Goal: Task Accomplishment & Management: Use online tool/utility

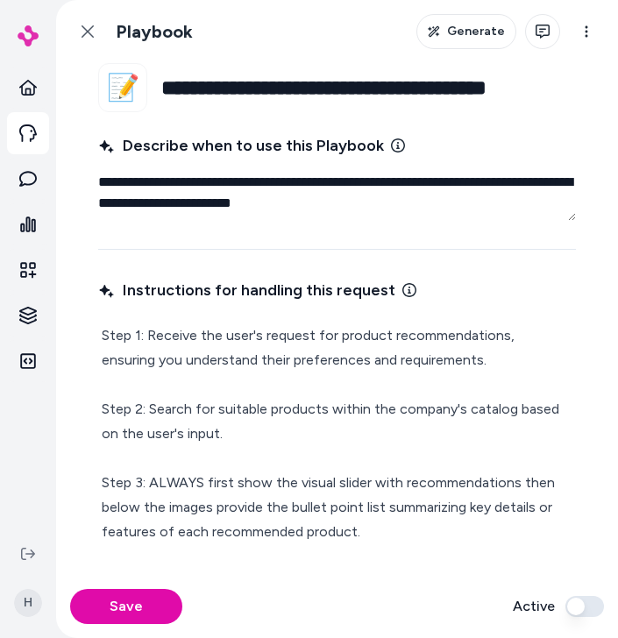
click at [367, 52] on div "Back Playbook Generate Actions" at bounding box center [337, 31] width 562 height 63
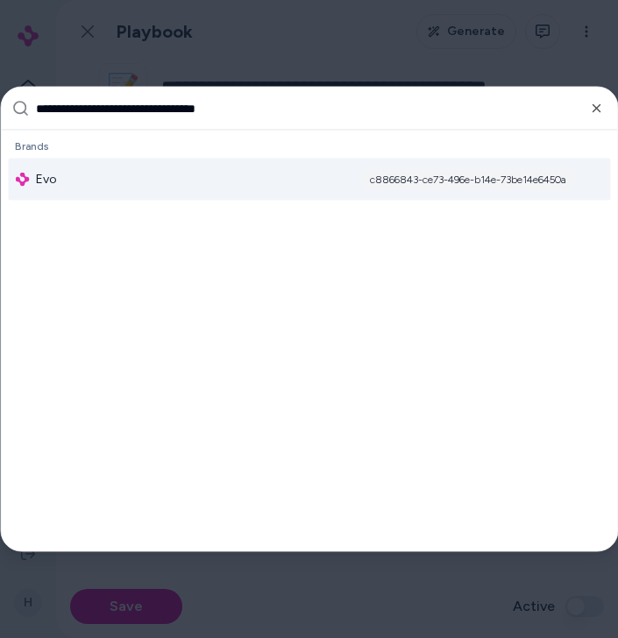
type input "**********"
click at [226, 165] on div "Evo c8866843-ce73-496e-b14e-73be14e6450a" at bounding box center [309, 180] width 602 height 42
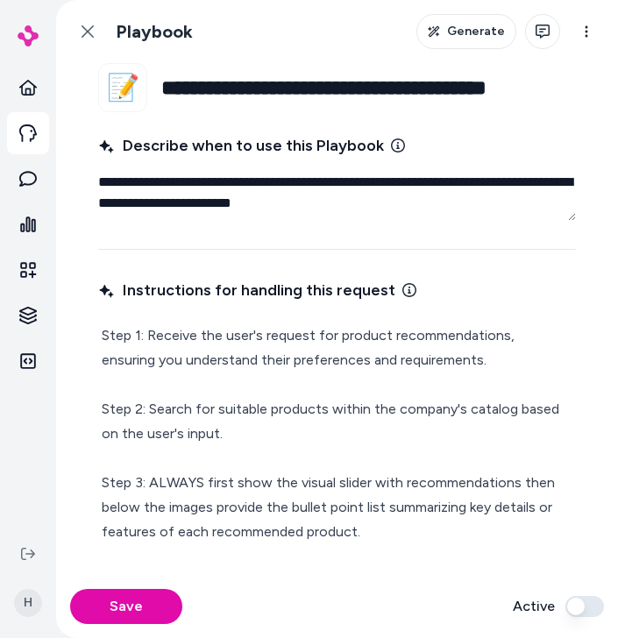
type textarea "*"
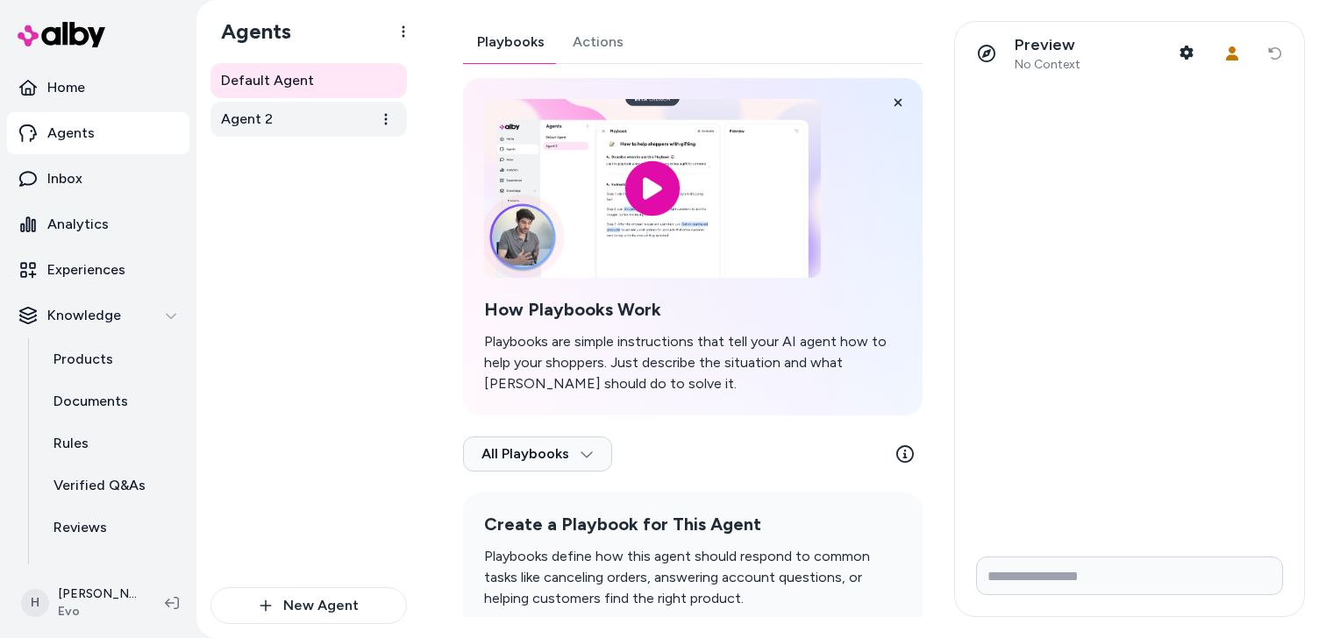
click at [257, 121] on span "Agent 2" at bounding box center [247, 119] width 52 height 21
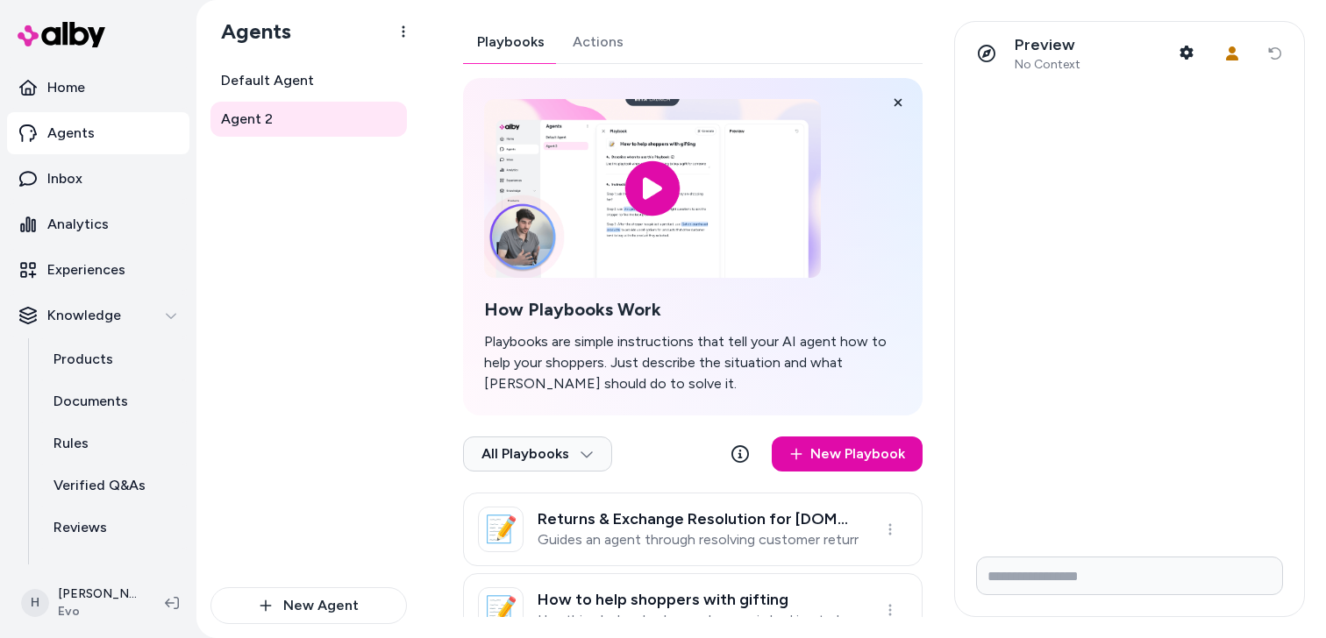
scroll to position [51, 0]
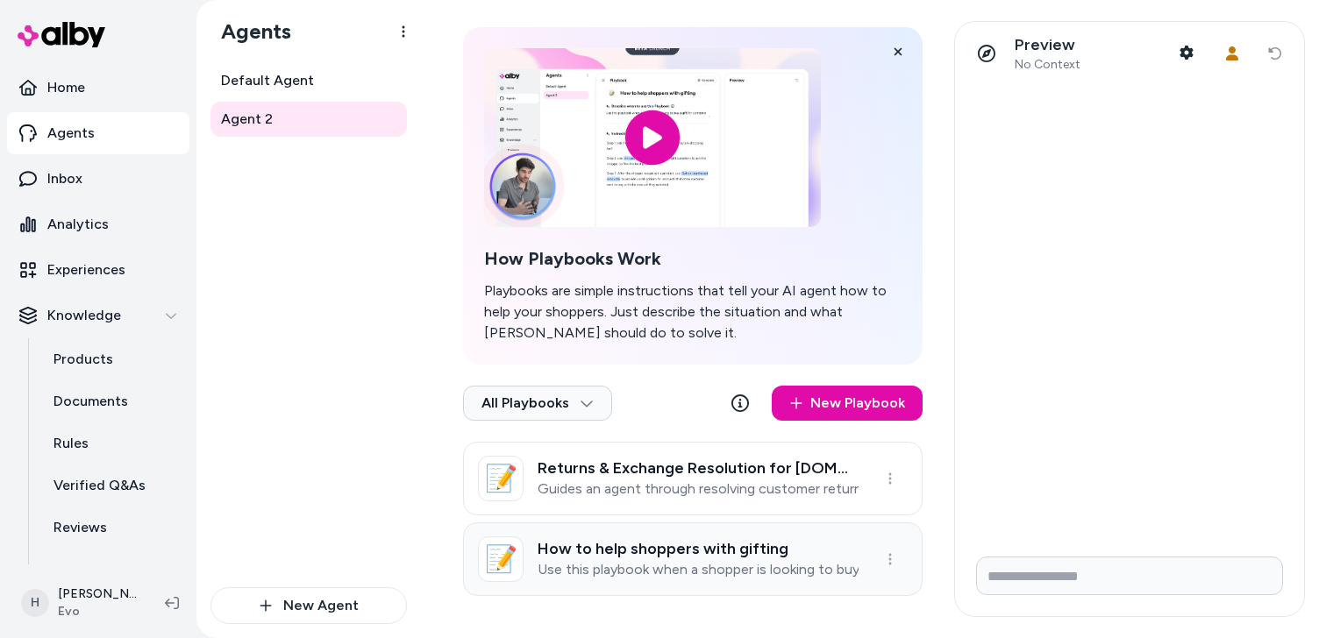
click at [652, 572] on p "Use this playbook when a shopper is looking to buy a gift for someone" at bounding box center [698, 570] width 321 height 18
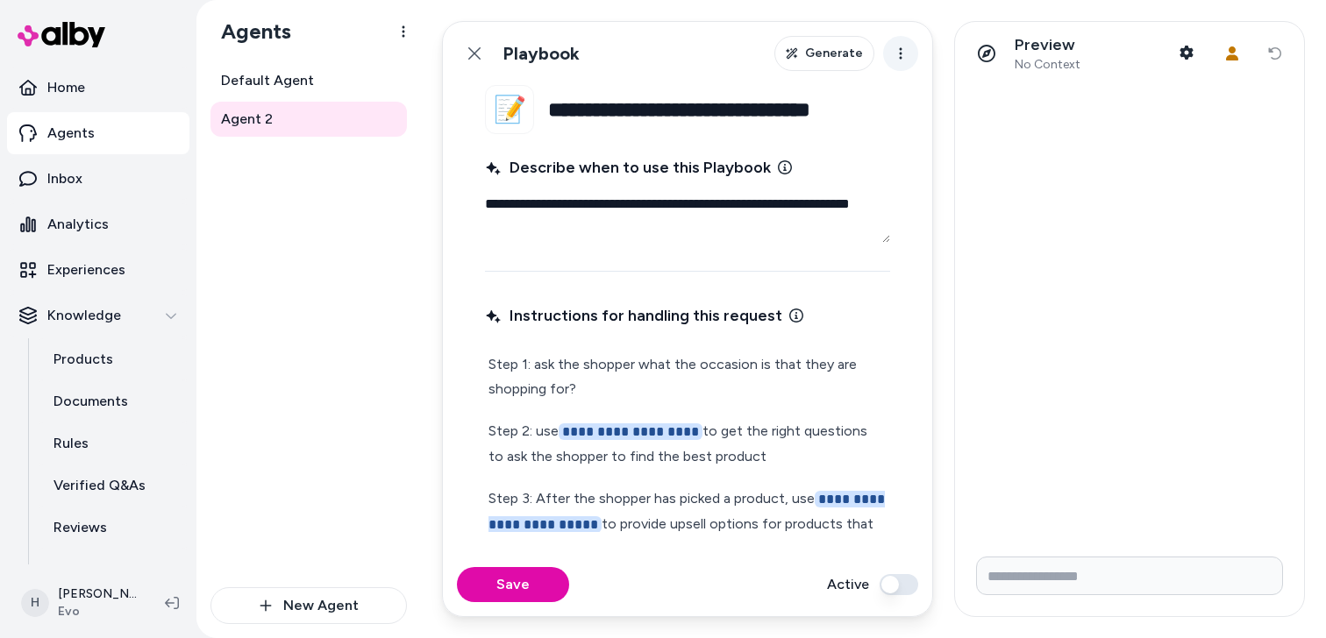
click at [899, 57] on html "**********" at bounding box center [663, 319] width 1326 height 638
click at [845, 172] on html "**********" at bounding box center [663, 319] width 1326 height 638
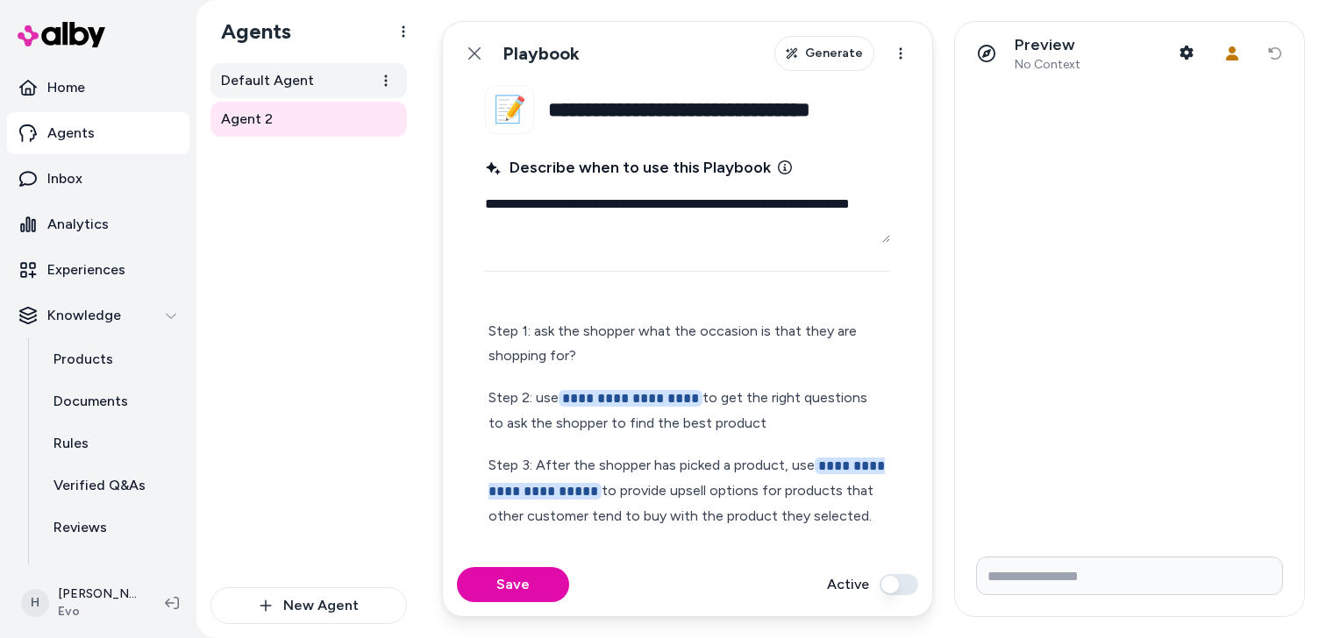
click at [296, 89] on span "Default Agent" at bounding box center [267, 80] width 93 height 21
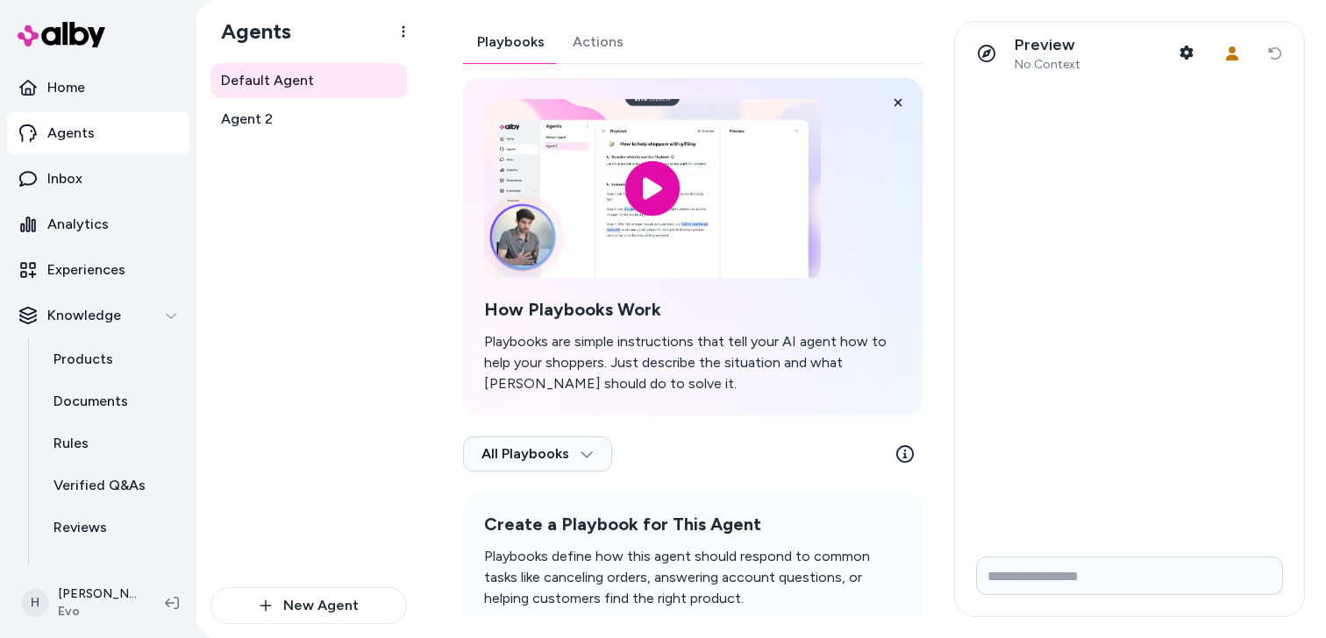
scroll to position [90, 0]
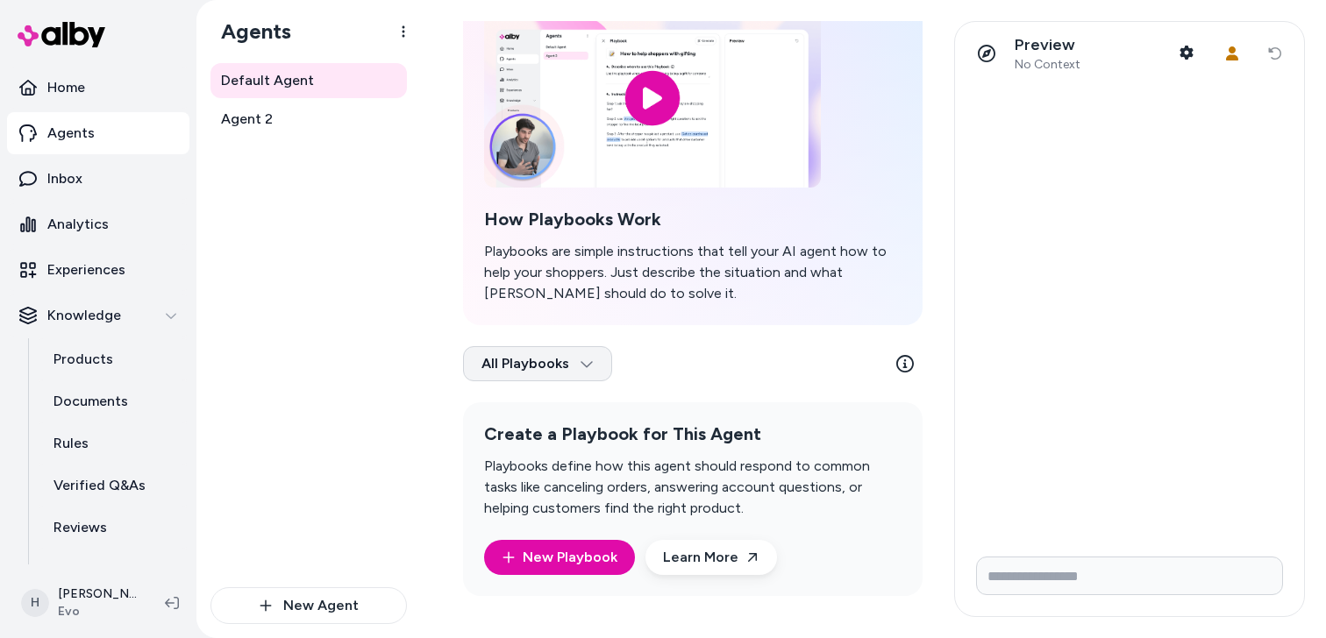
click at [540, 371] on html "Home Agents Inbox Analytics Experiences Knowledge Products Documents Rules Veri…" at bounding box center [663, 319] width 1326 height 638
click at [407, 326] on html "Home Agents Inbox Analytics Experiences Knowledge Products Documents Rules Veri…" at bounding box center [663, 319] width 1326 height 638
click at [561, 360] on html "Home Agents Inbox Analytics Experiences Knowledge Products Documents Rules Veri…" at bounding box center [663, 319] width 1326 height 638
click at [523, 439] on div "Archived" at bounding box center [536, 441] width 138 height 35
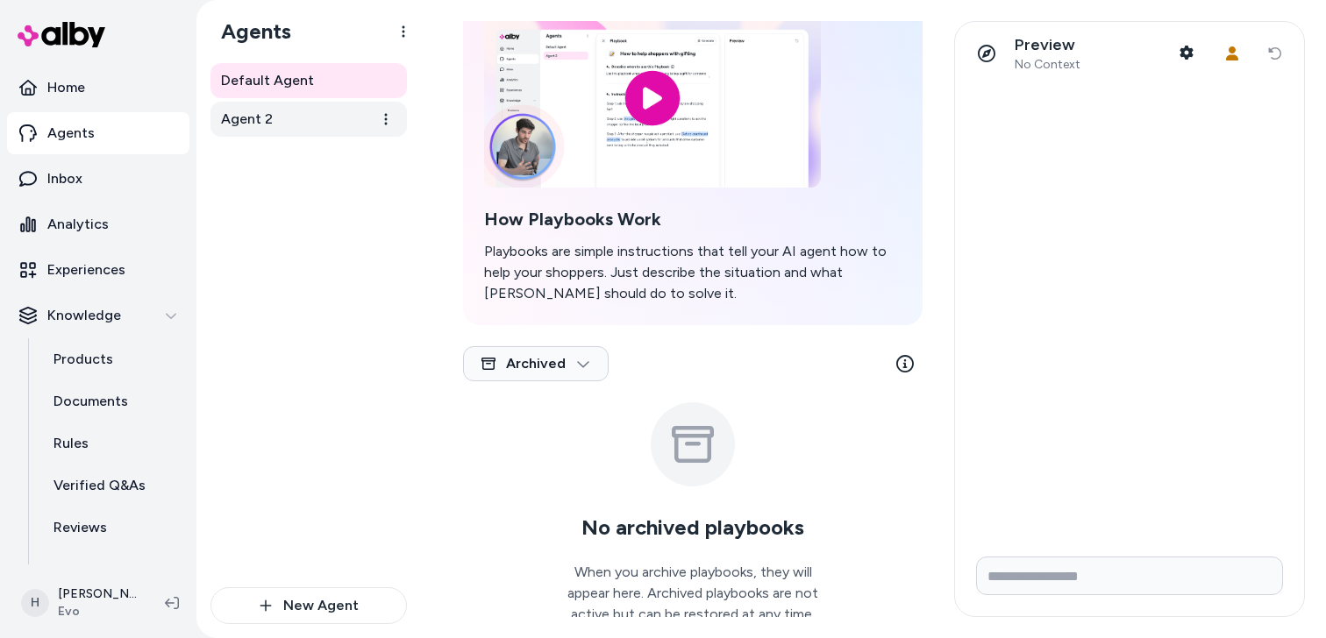
click at [291, 126] on link "Agent 2" at bounding box center [308, 119] width 196 height 35
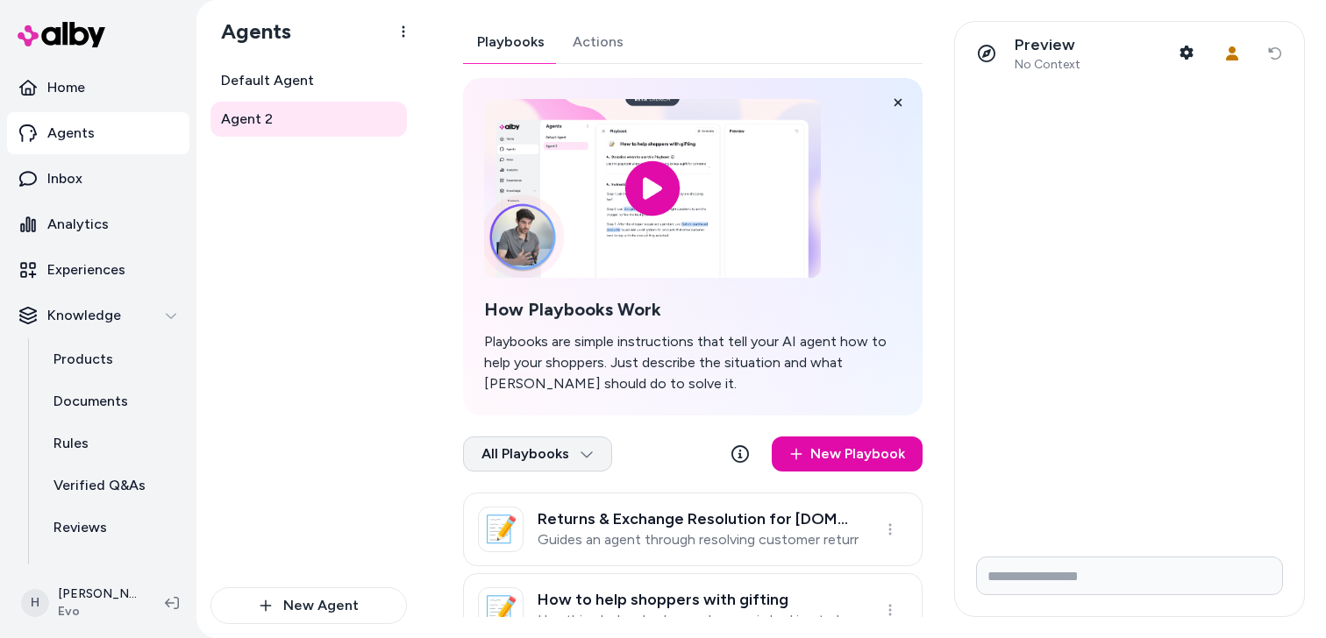
click at [576, 460] on html "Home Agents Inbox Analytics Experiences Knowledge Products Documents Rules Veri…" at bounding box center [663, 319] width 1326 height 638
click at [557, 532] on div "Archived" at bounding box center [536, 532] width 138 height 35
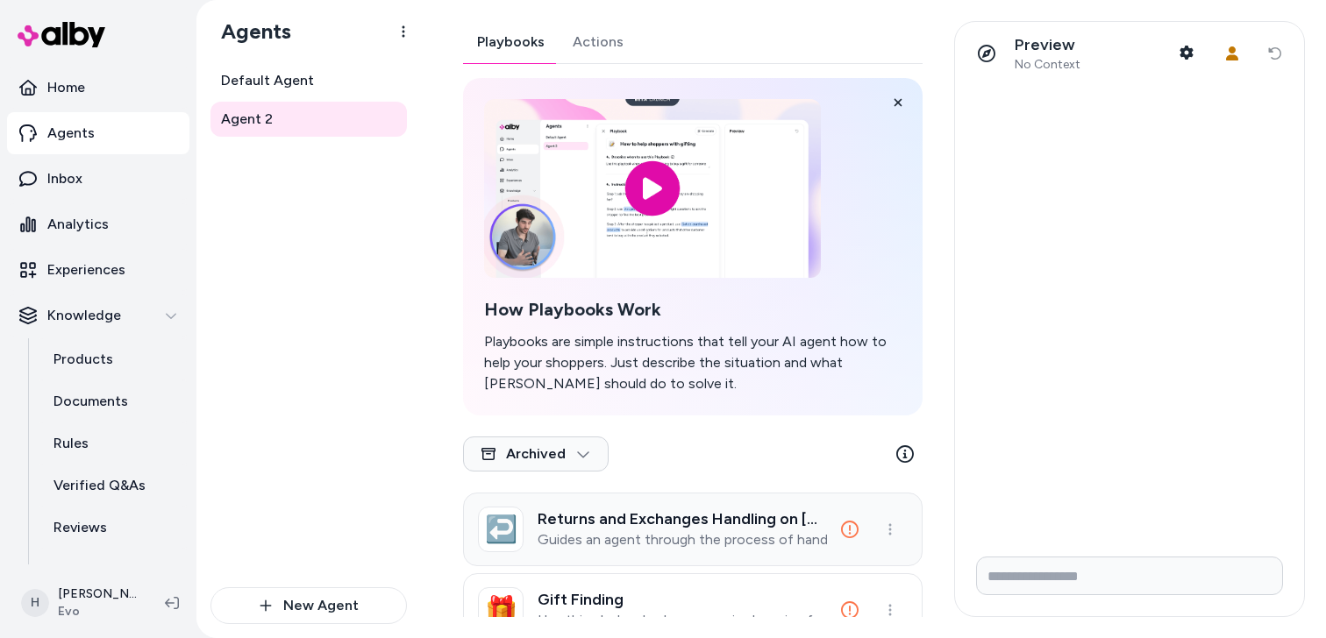
scroll to position [51, 0]
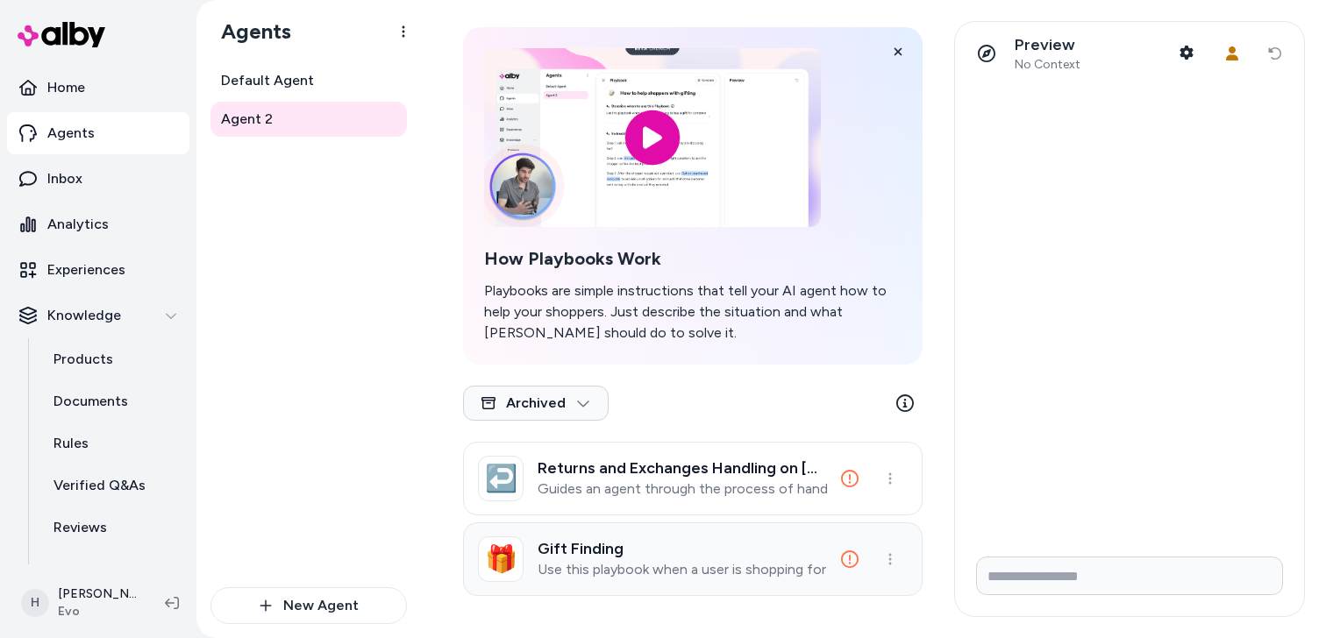
click at [625, 574] on p "Use this playbook when a user is shopping for a gift." at bounding box center [682, 570] width 289 height 18
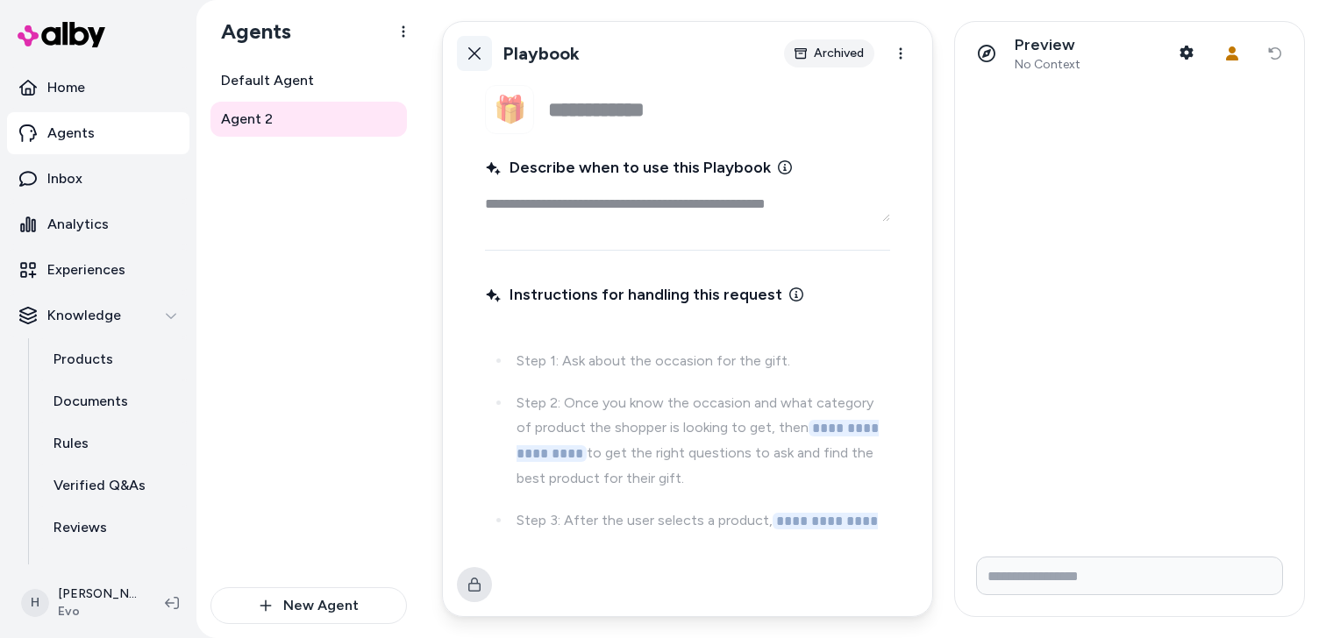
click at [481, 59] on button "Back" at bounding box center [474, 53] width 35 height 35
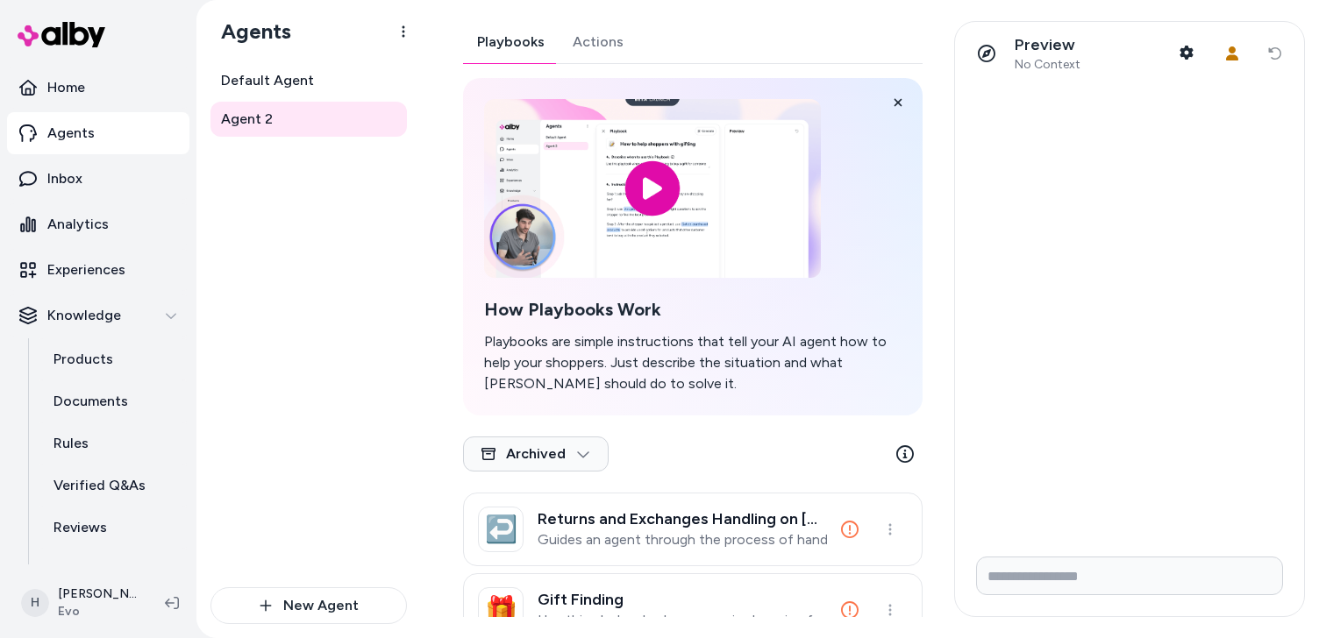
scroll to position [51, 0]
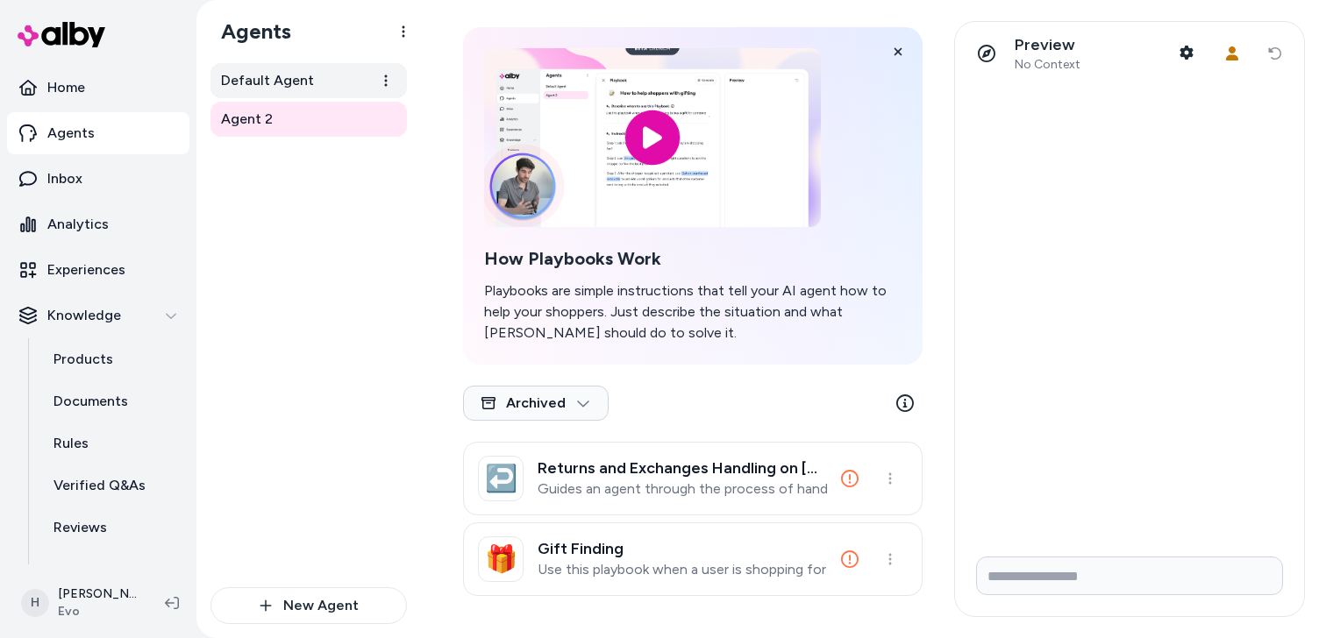
click at [322, 77] on link "Default Agent" at bounding box center [308, 80] width 196 height 35
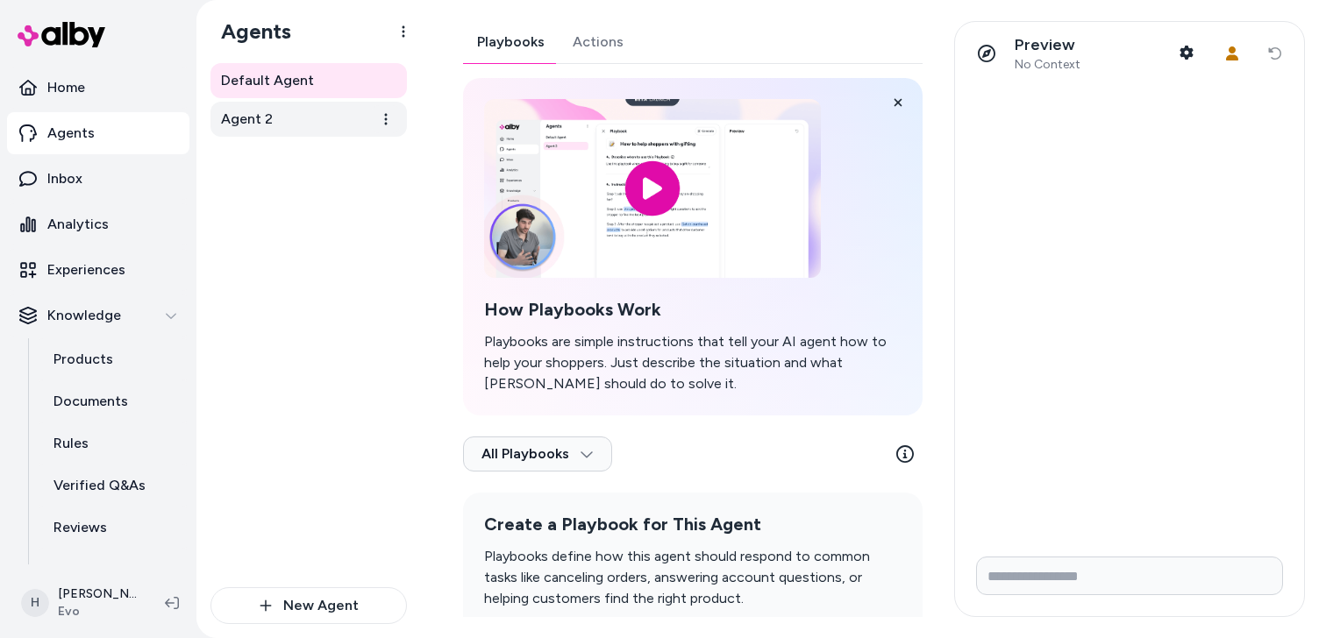
click at [305, 116] on link "Agent 2" at bounding box center [308, 119] width 196 height 35
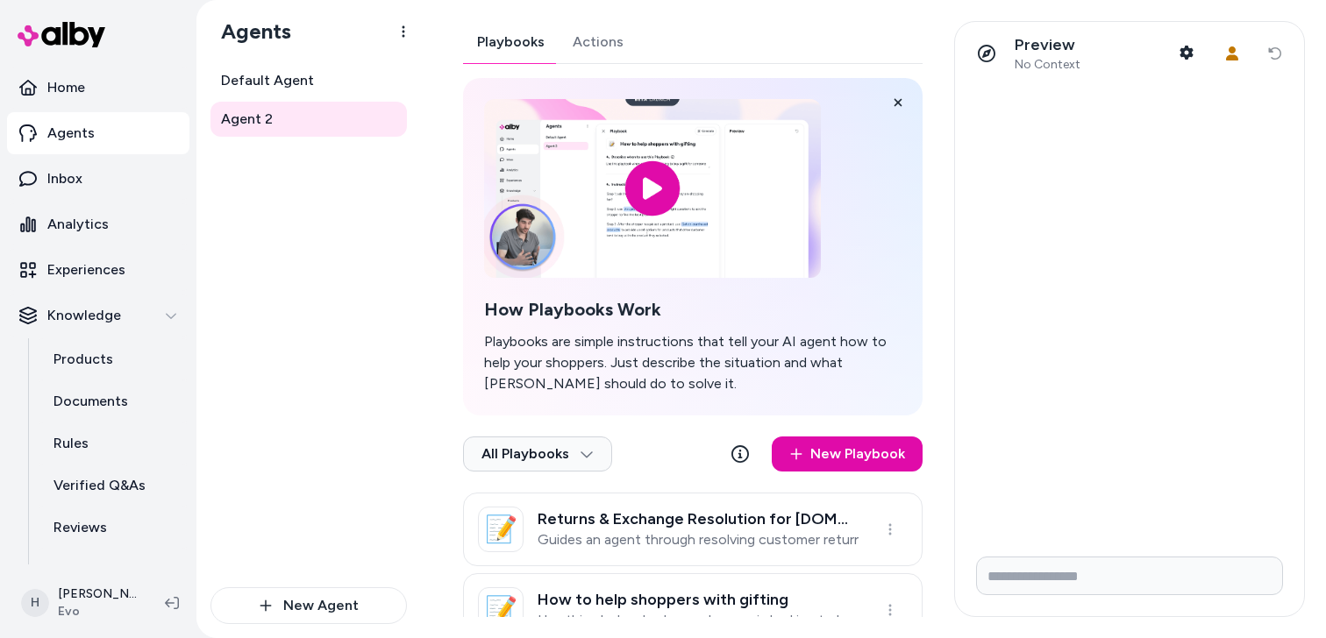
scroll to position [51, 0]
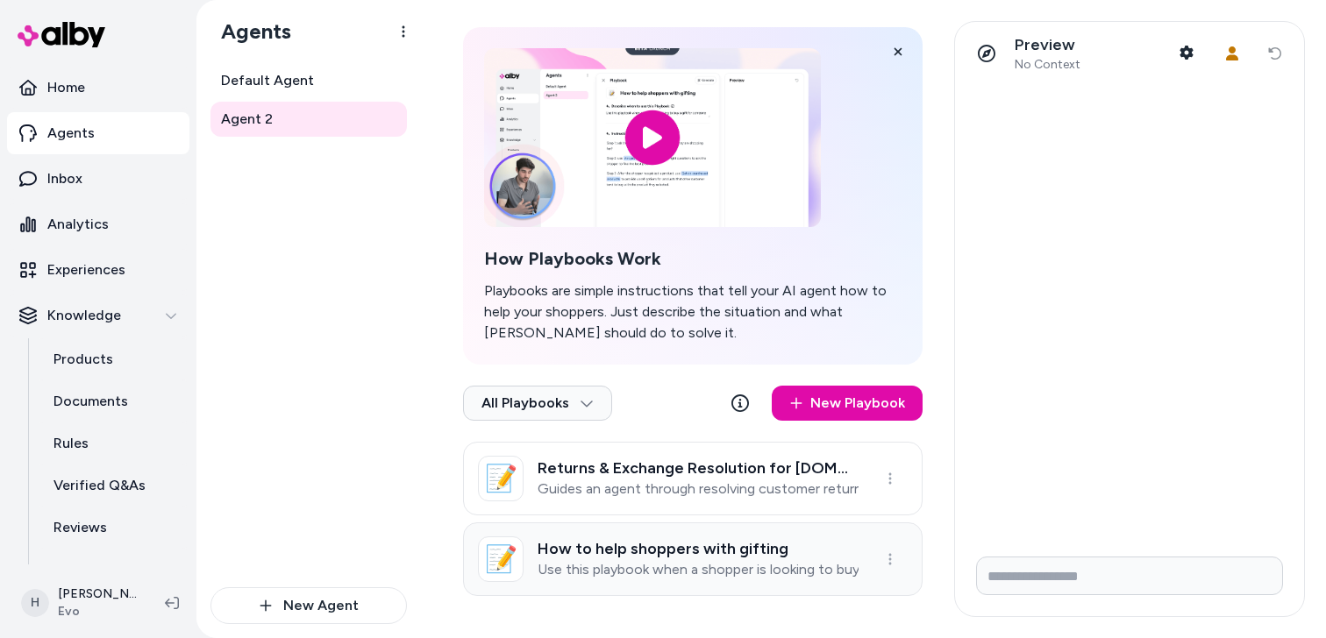
click at [652, 569] on p "Use this playbook when a shopper is looking to buy a gift for someone" at bounding box center [698, 570] width 321 height 18
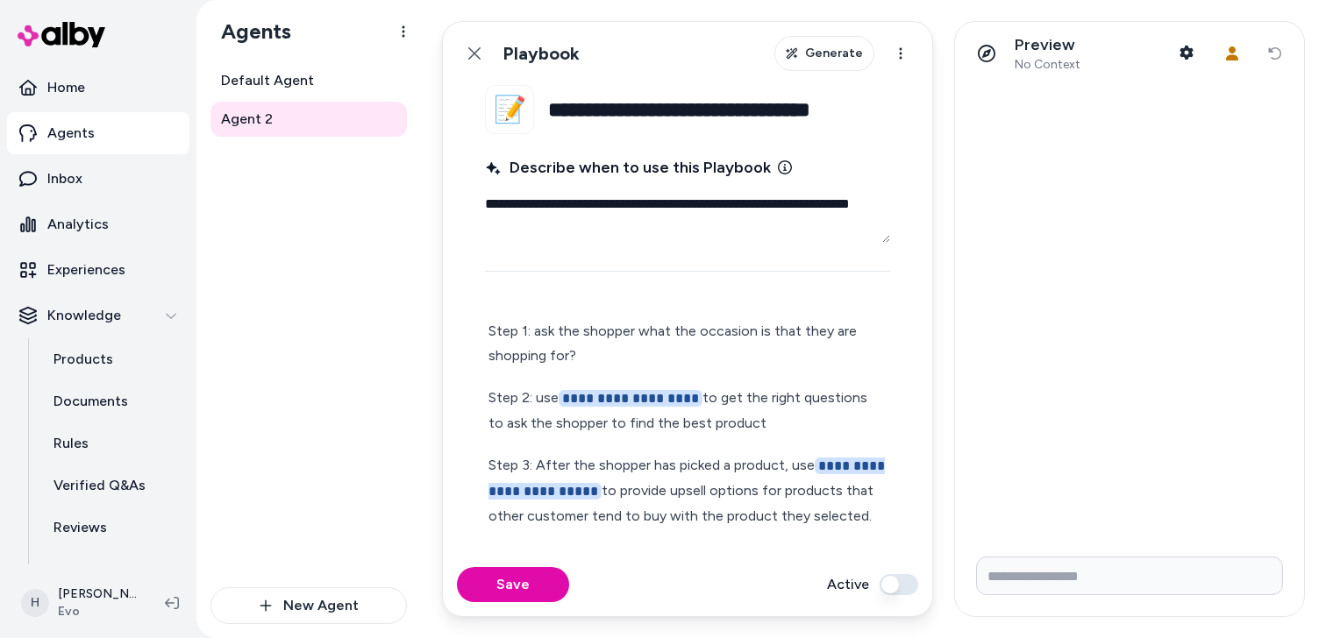
scroll to position [55, 0]
click at [889, 57] on html "**********" at bounding box center [663, 319] width 1326 height 638
click at [796, 481] on html "**********" at bounding box center [663, 319] width 1326 height 638
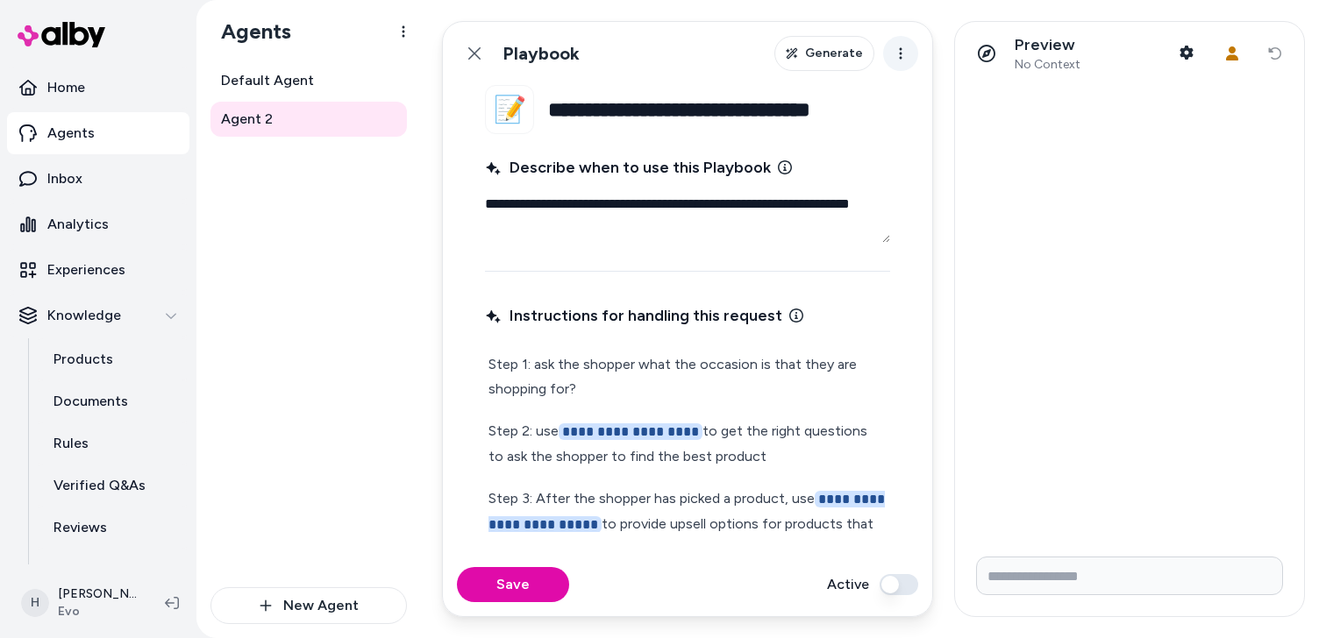
click at [896, 52] on html "**********" at bounding box center [663, 319] width 1326 height 638
click at [791, 149] on html "**********" at bounding box center [663, 319] width 1326 height 638
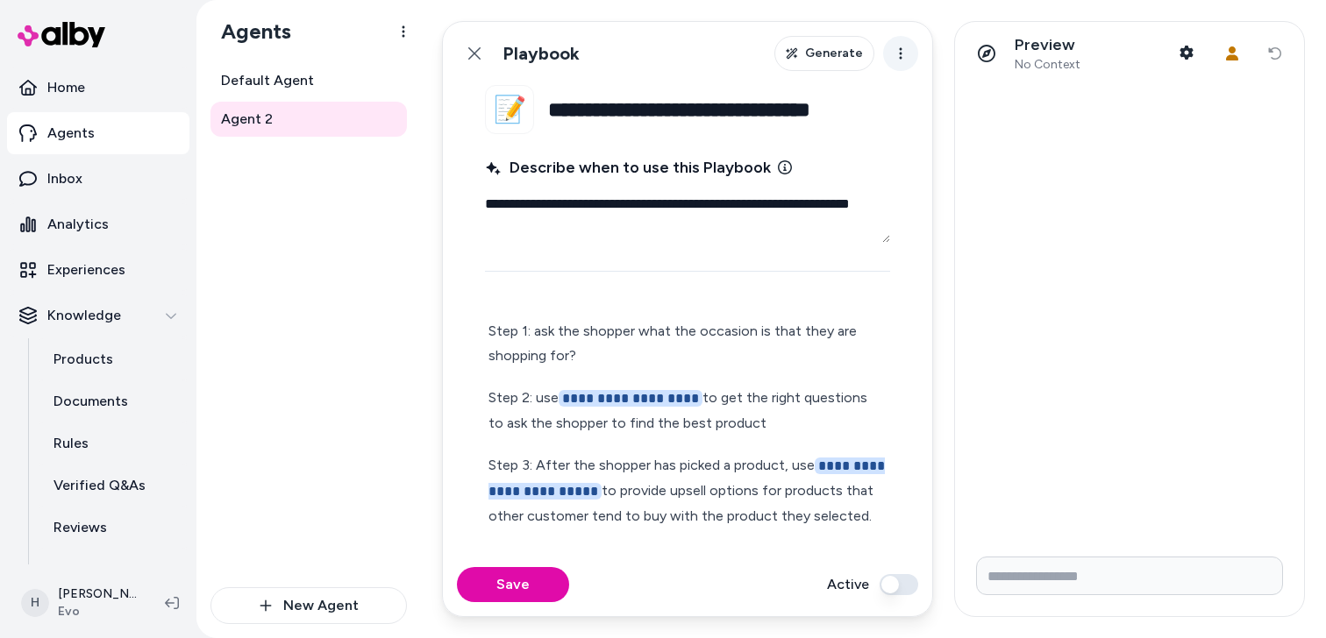
click at [896, 52] on html "**********" at bounding box center [663, 319] width 1326 height 638
click at [863, 216] on html "**********" at bounding box center [663, 319] width 1326 height 638
click at [716, 225] on textarea "**********" at bounding box center [687, 215] width 405 height 56
click at [690, 390] on span "**********" at bounding box center [631, 398] width 144 height 17
drag, startPoint x: 695, startPoint y: 375, endPoint x: 565, endPoint y: 376, distance: 130.7
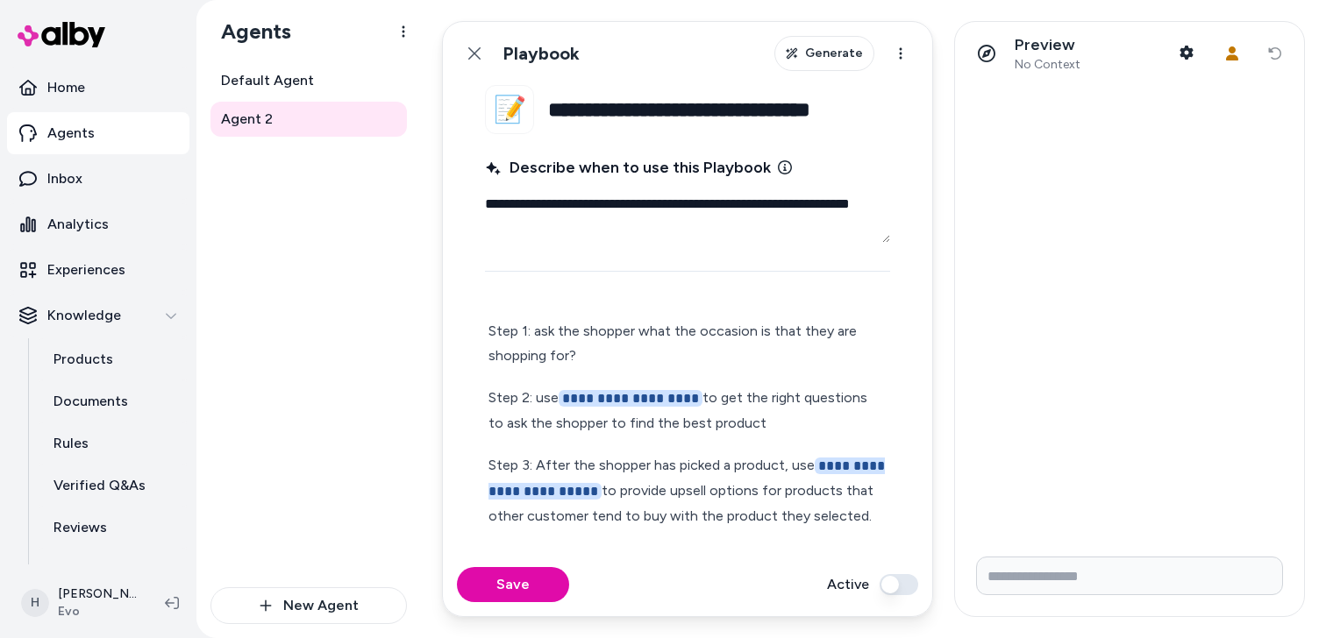
click at [565, 386] on p "**********" at bounding box center [687, 411] width 398 height 50
type textarea "*"
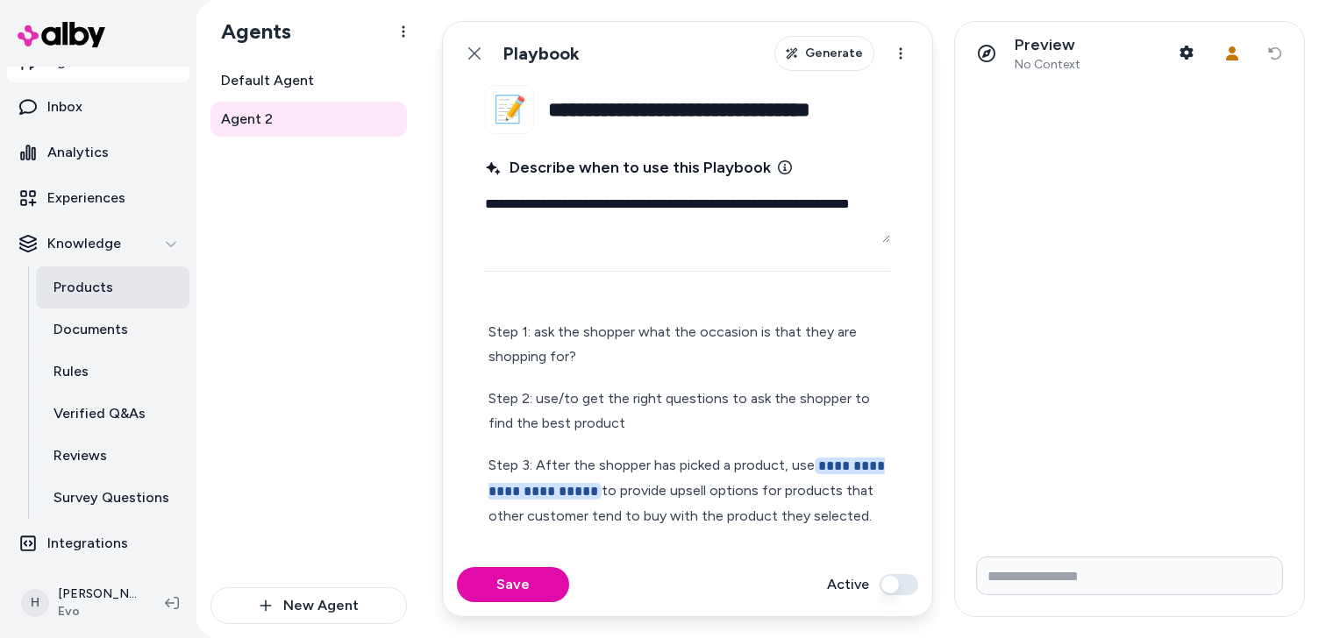
scroll to position [0, 0]
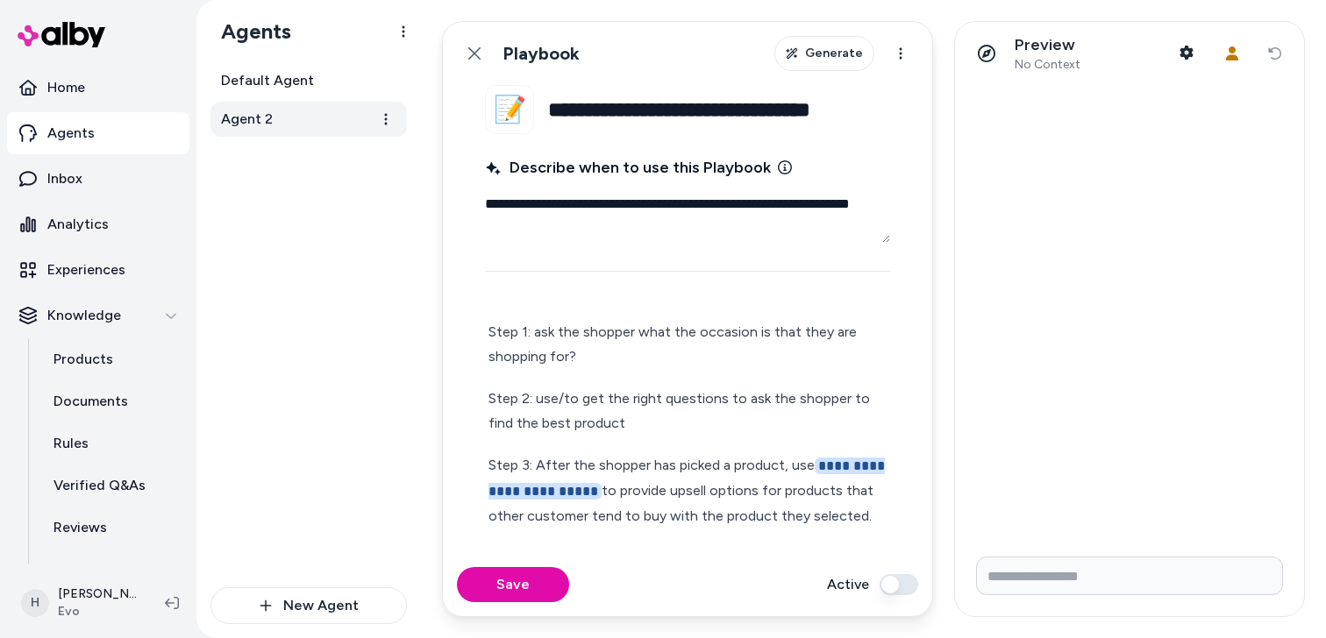
click at [260, 127] on span "Agent 2" at bounding box center [247, 119] width 52 height 21
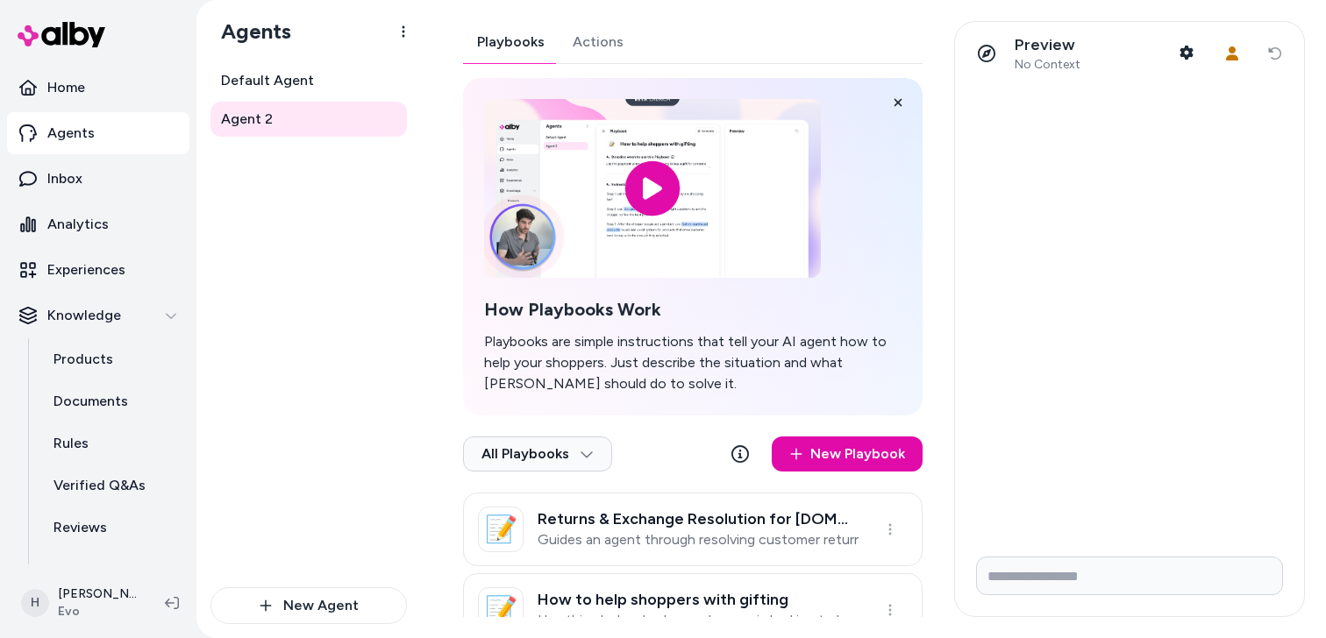
click at [598, 42] on div "Playbooks Actions How Playbooks Work Playbooks are simple instructions that tel…" at bounding box center [693, 334] width 460 height 626
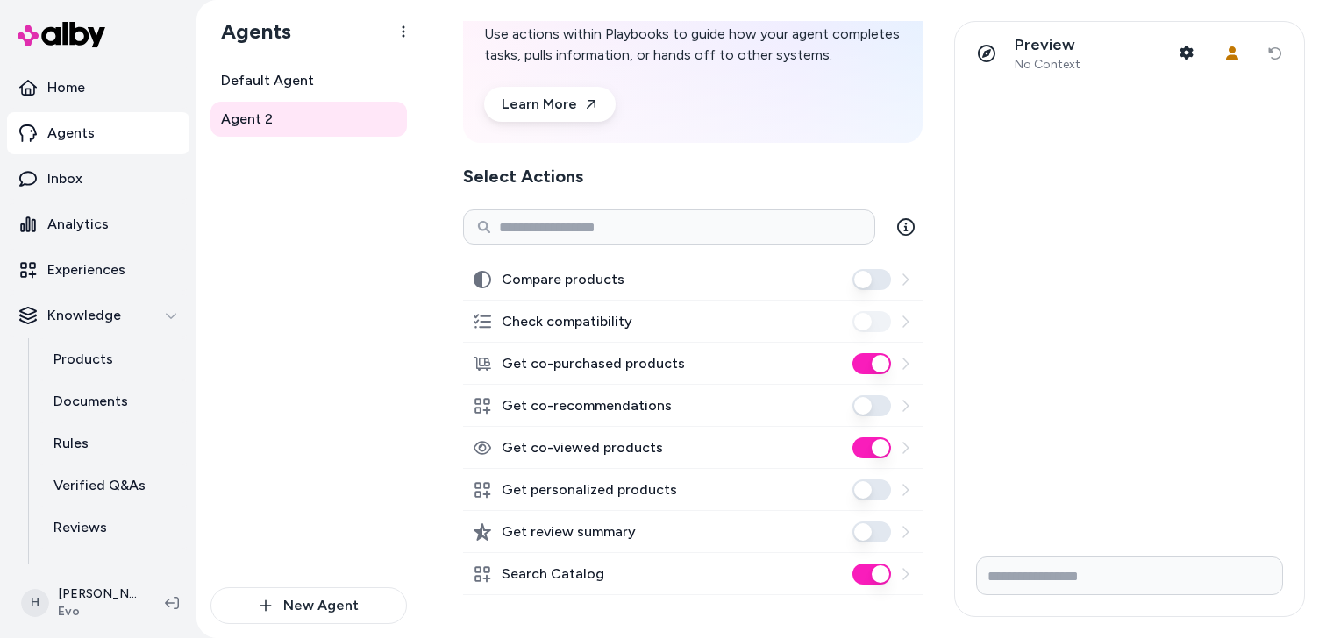
scroll to position [121, 0]
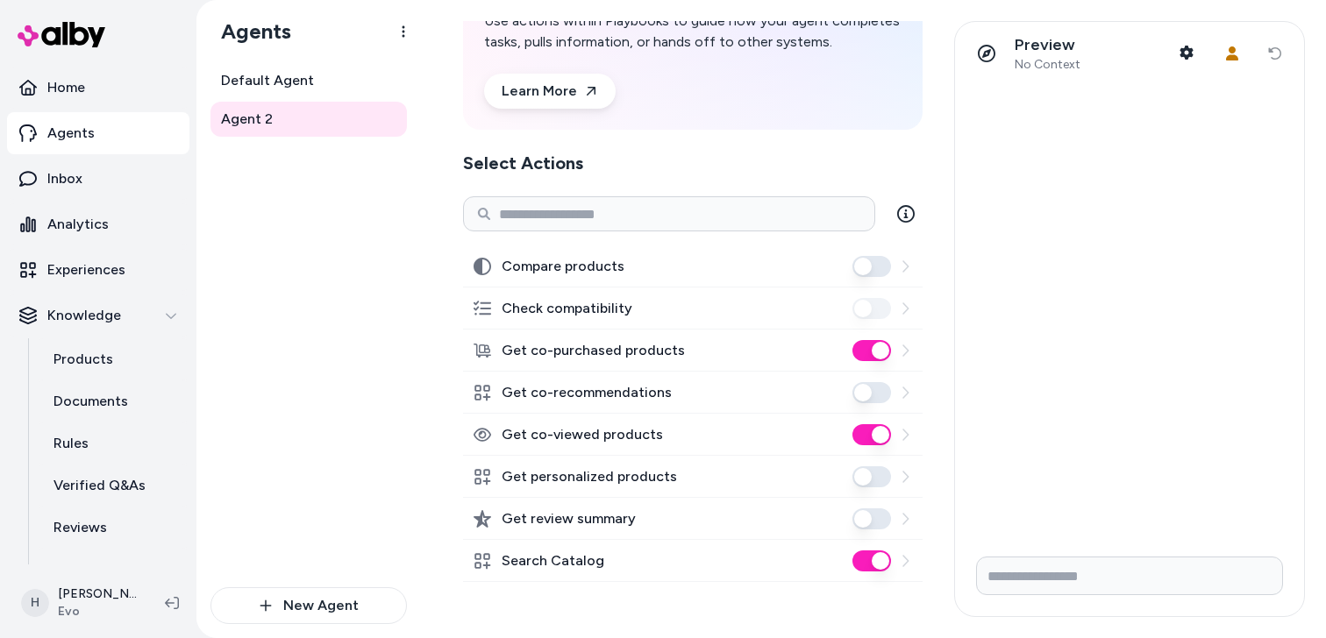
click at [875, 389] on button "Get co-recommendations" at bounding box center [871, 392] width 39 height 21
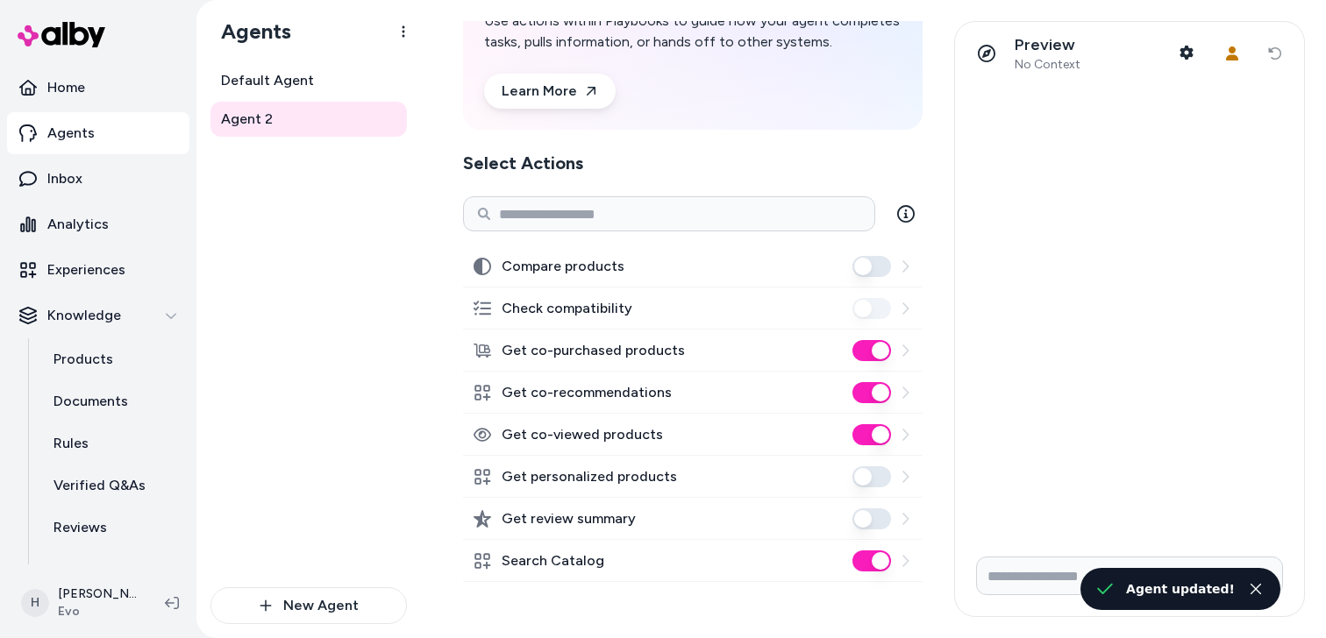
click at [878, 348] on button "Get co-purchased products" at bounding box center [871, 350] width 39 height 21
click at [877, 440] on button "Get co-viewed products" at bounding box center [871, 434] width 39 height 21
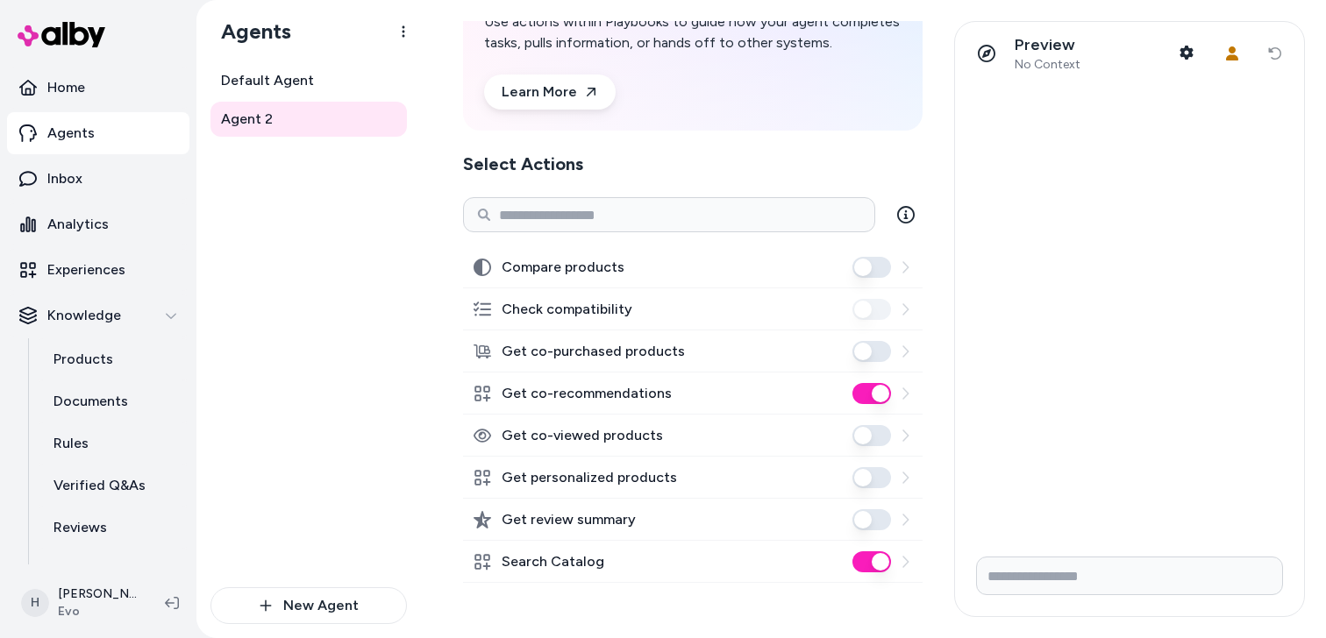
scroll to position [0, 0]
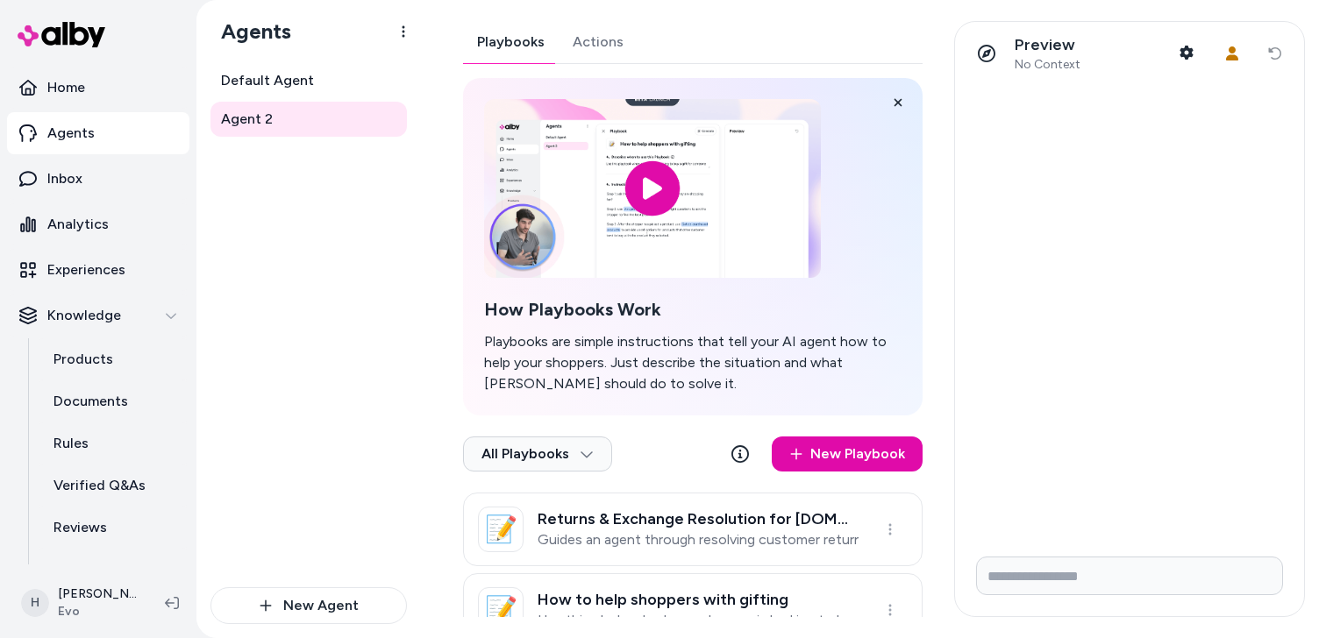
click at [507, 47] on button "Playbooks" at bounding box center [511, 42] width 96 height 42
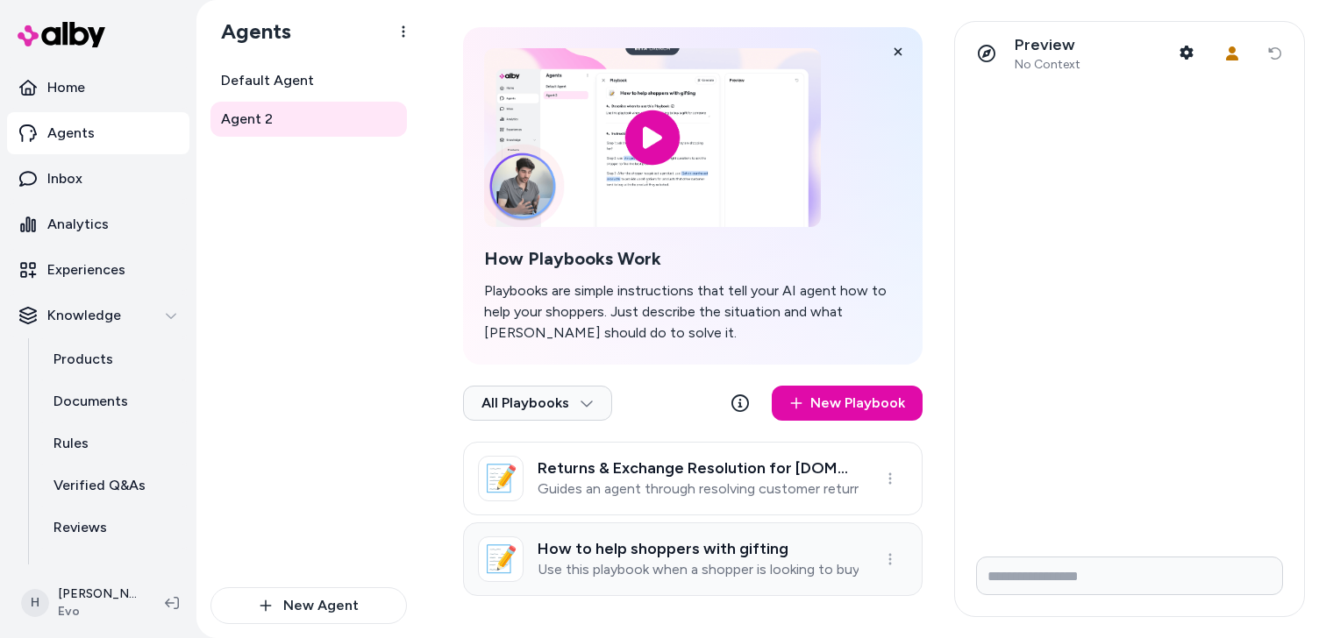
click at [674, 551] on h3 "How to help shoppers with gifting" at bounding box center [698, 549] width 321 height 18
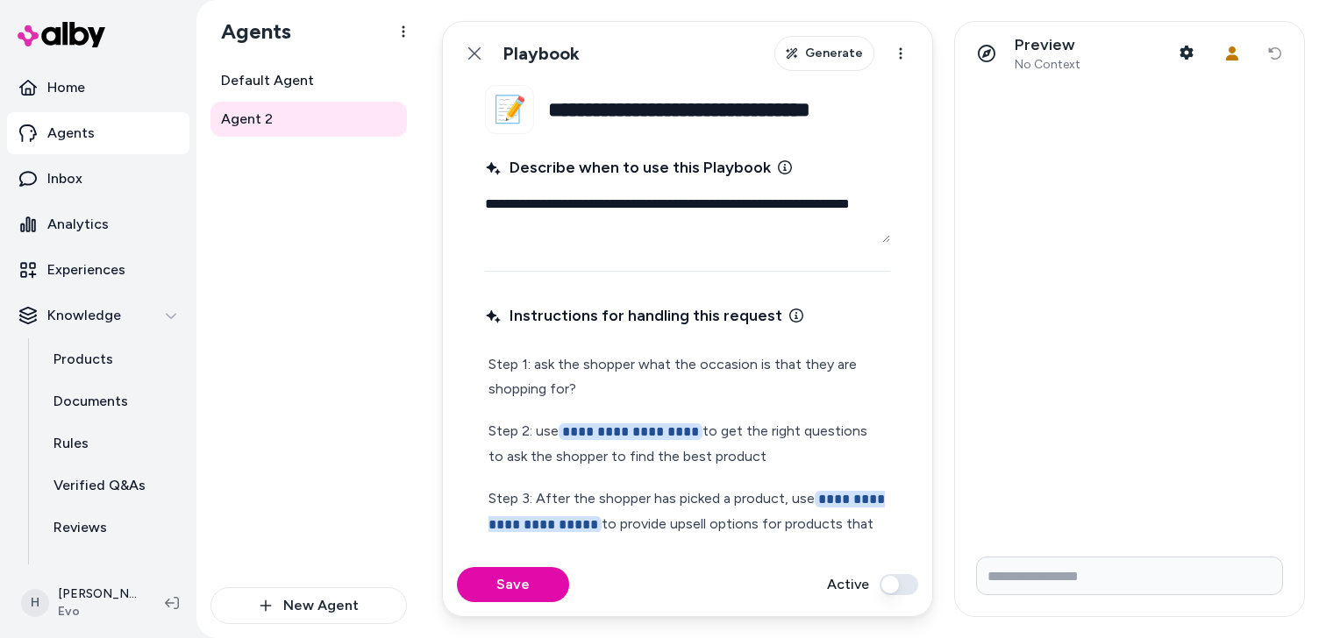
scroll to position [55, 0]
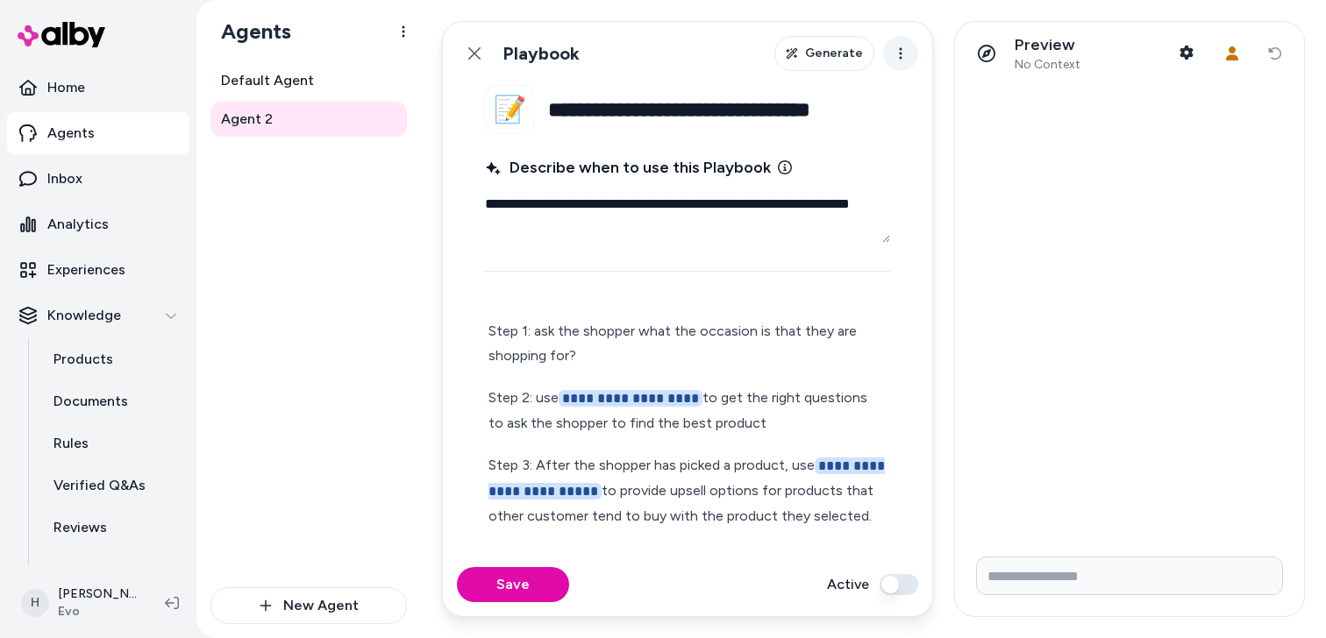
click at [906, 56] on html "**********" at bounding box center [663, 319] width 1326 height 638
click at [873, 90] on div "Archive Playbook" at bounding box center [842, 95] width 145 height 32
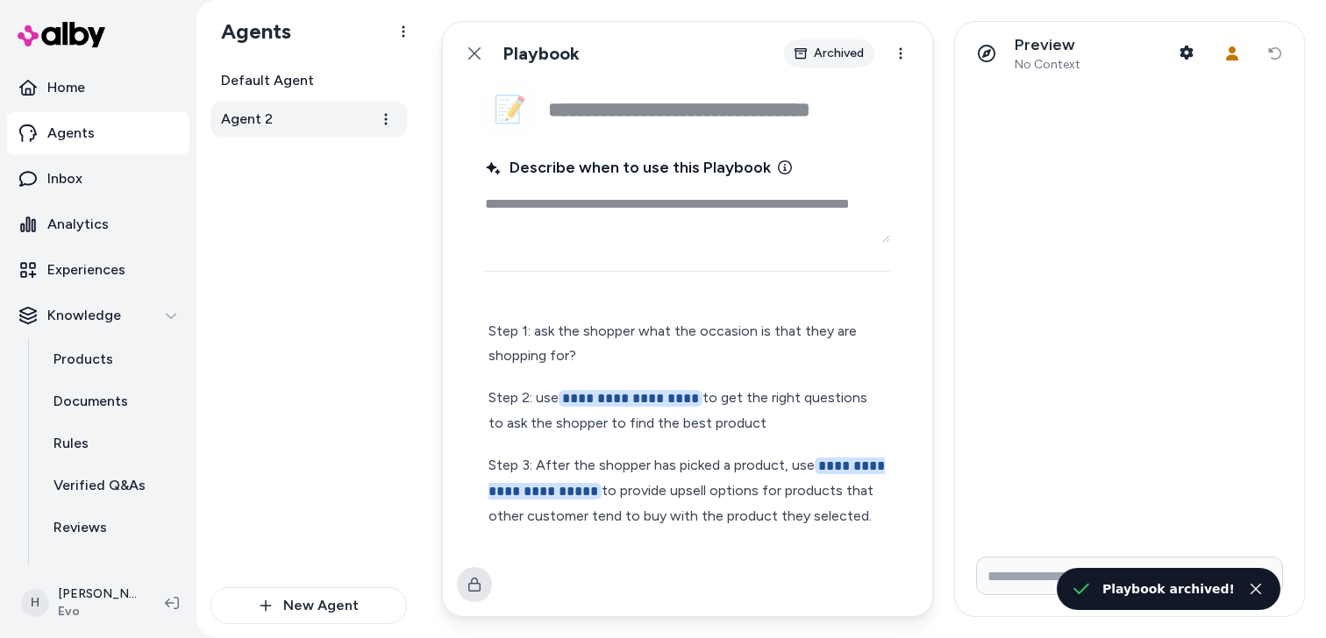
click at [300, 115] on link "Agent 2" at bounding box center [308, 119] width 196 height 35
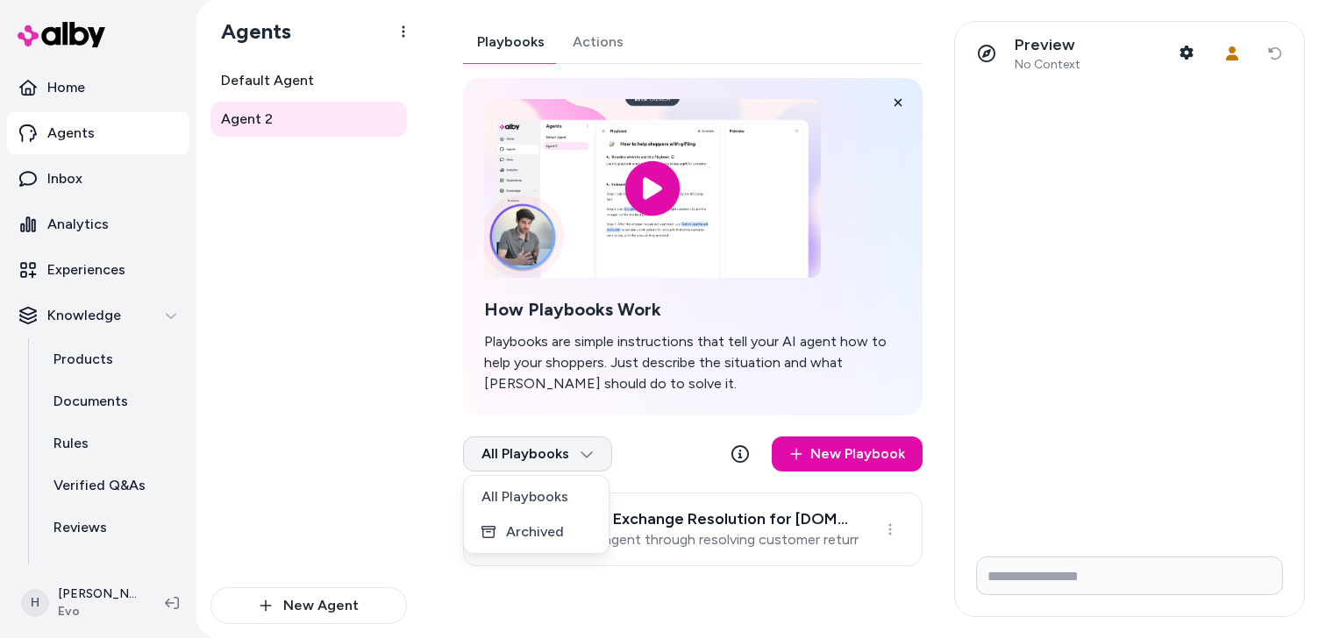
click at [570, 437] on html "Home Agents Inbox Analytics Experiences Knowledge Products Documents Rules Veri…" at bounding box center [663, 319] width 1326 height 638
click at [543, 523] on div "Archived" at bounding box center [536, 532] width 138 height 35
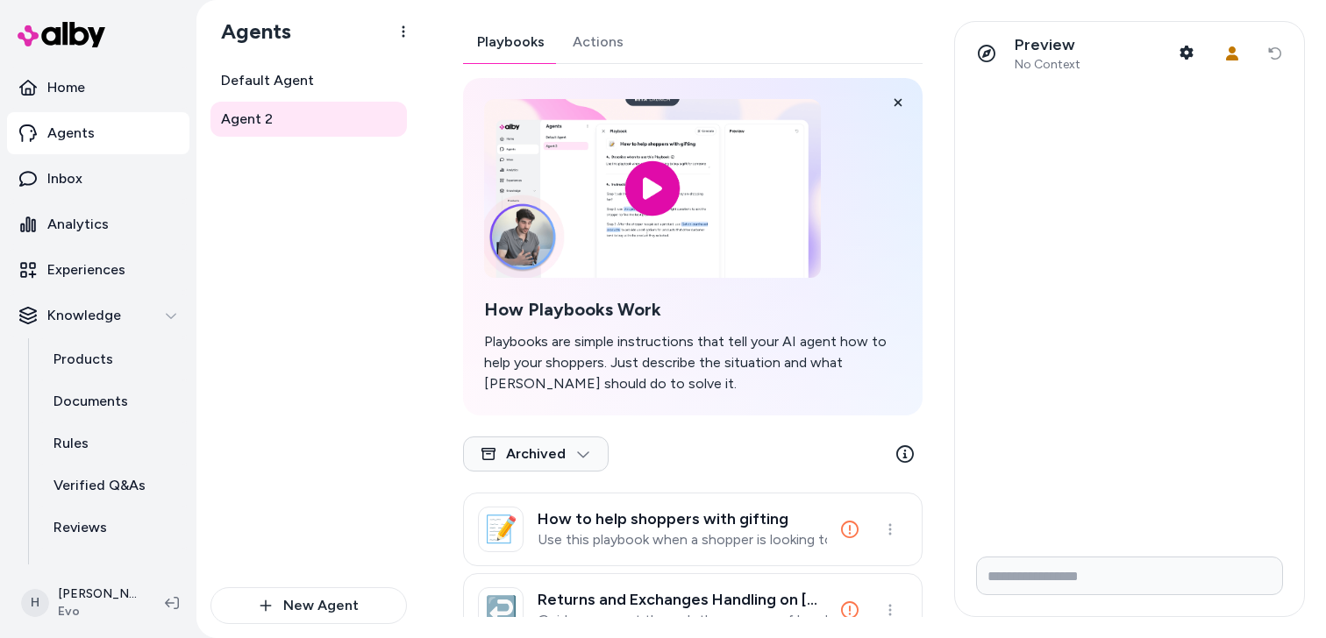
click at [586, 42] on button "Actions" at bounding box center [598, 42] width 79 height 42
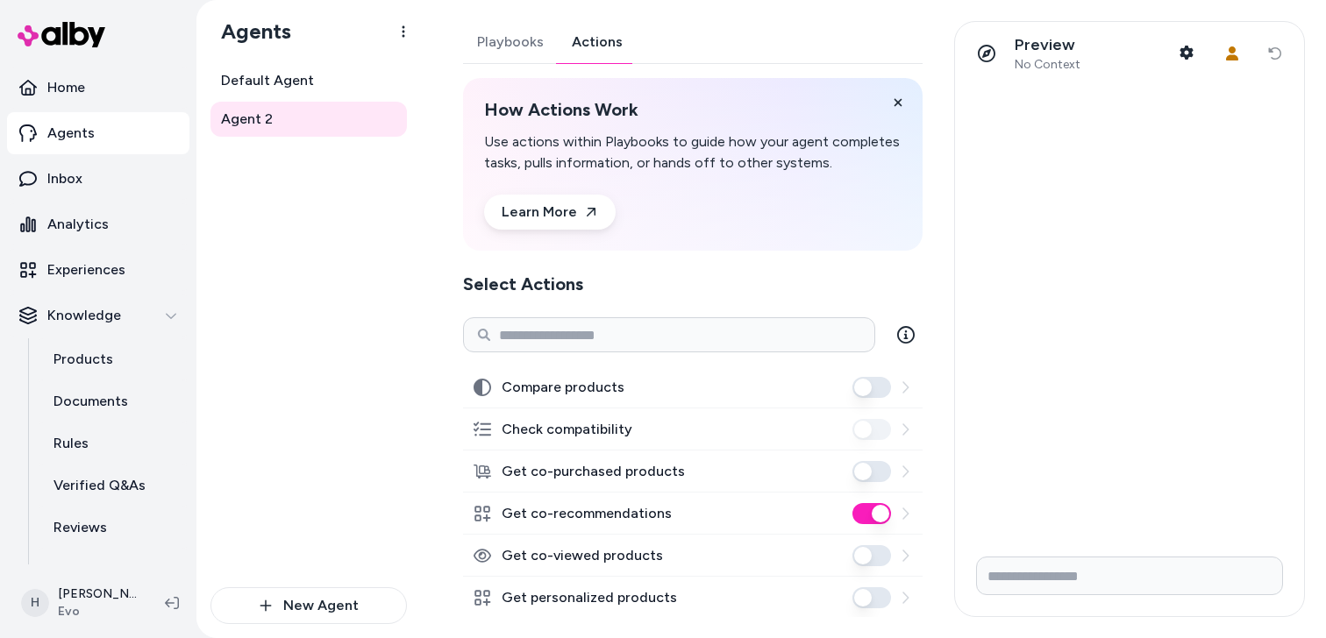
click at [524, 37] on button "Playbooks" at bounding box center [510, 42] width 95 height 42
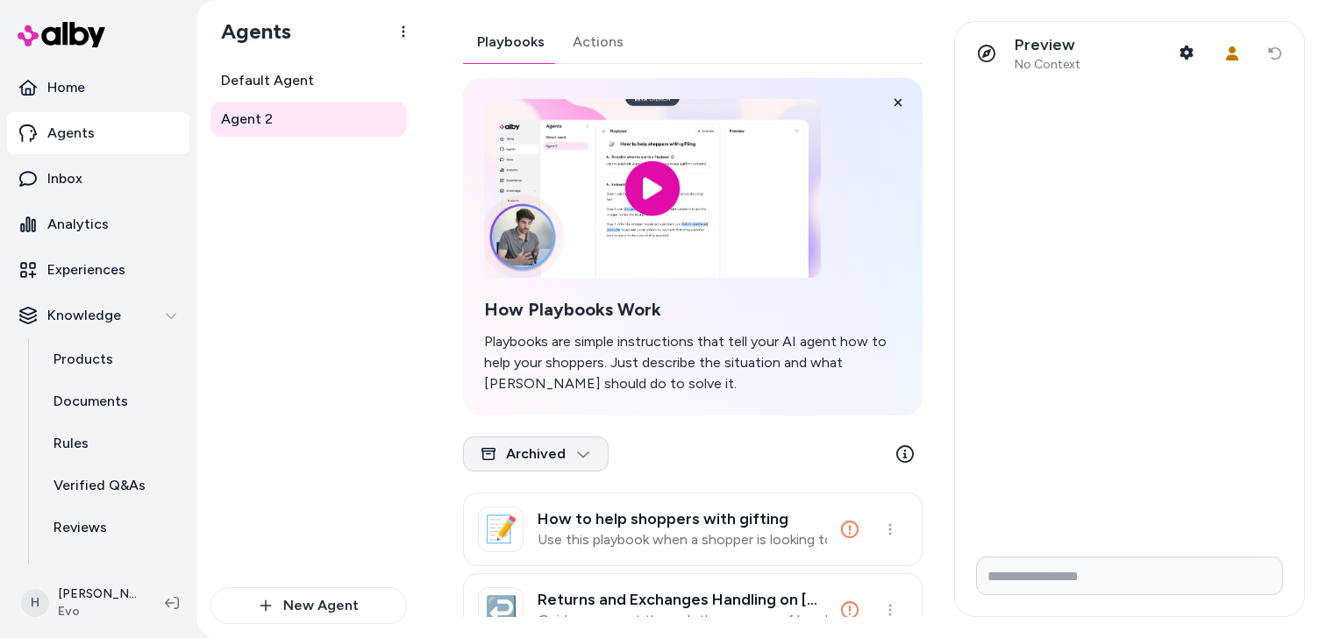
scroll to position [132, 0]
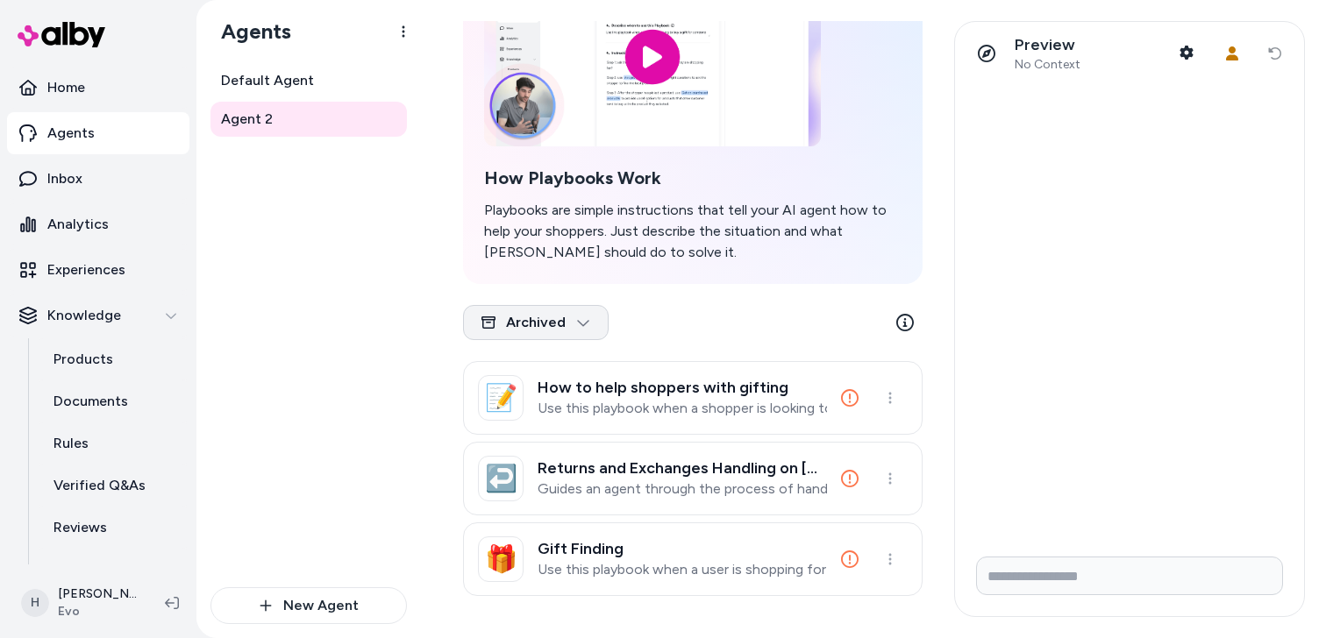
click at [581, 334] on html "Home Agents Inbox Analytics Experiences Knowledge Products Documents Rules Veri…" at bounding box center [663, 319] width 1326 height 638
click at [566, 370] on div "All Playbooks" at bounding box center [534, 365] width 134 height 35
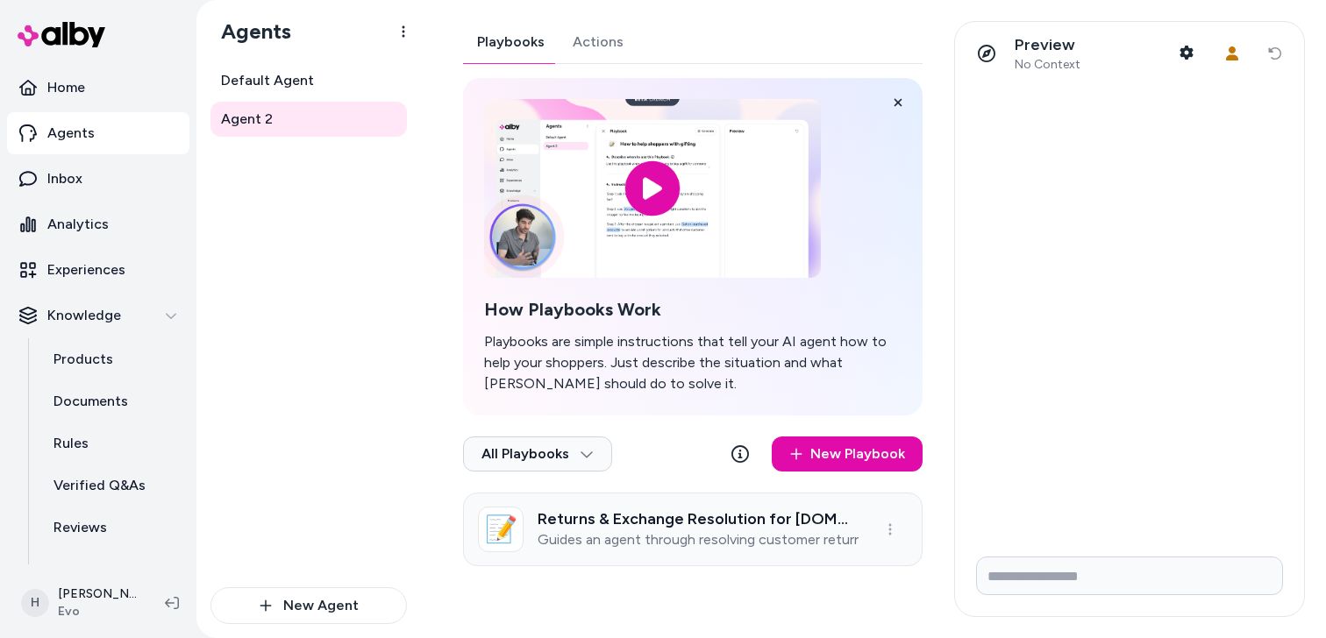
click at [594, 510] on h3 "Returns & Exchange Resolution for evo.com" at bounding box center [698, 519] width 321 height 18
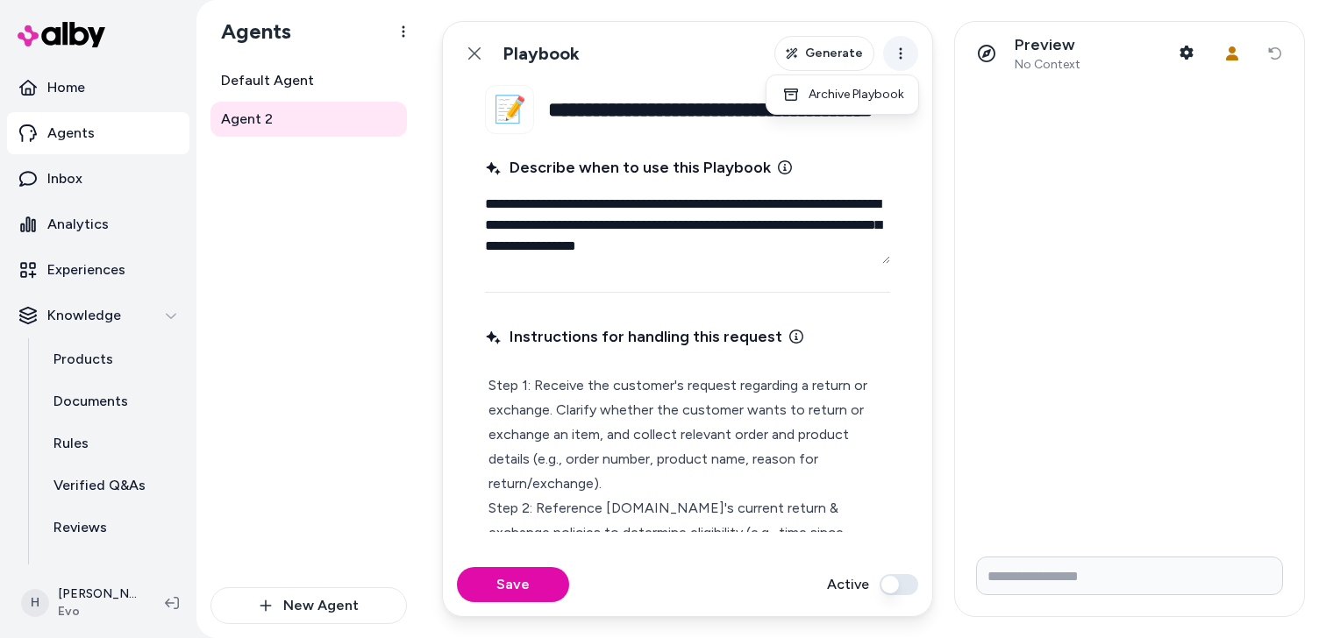
click at [907, 64] on html "**********" at bounding box center [663, 319] width 1326 height 638
click at [879, 93] on div "Archive Playbook" at bounding box center [842, 95] width 145 height 32
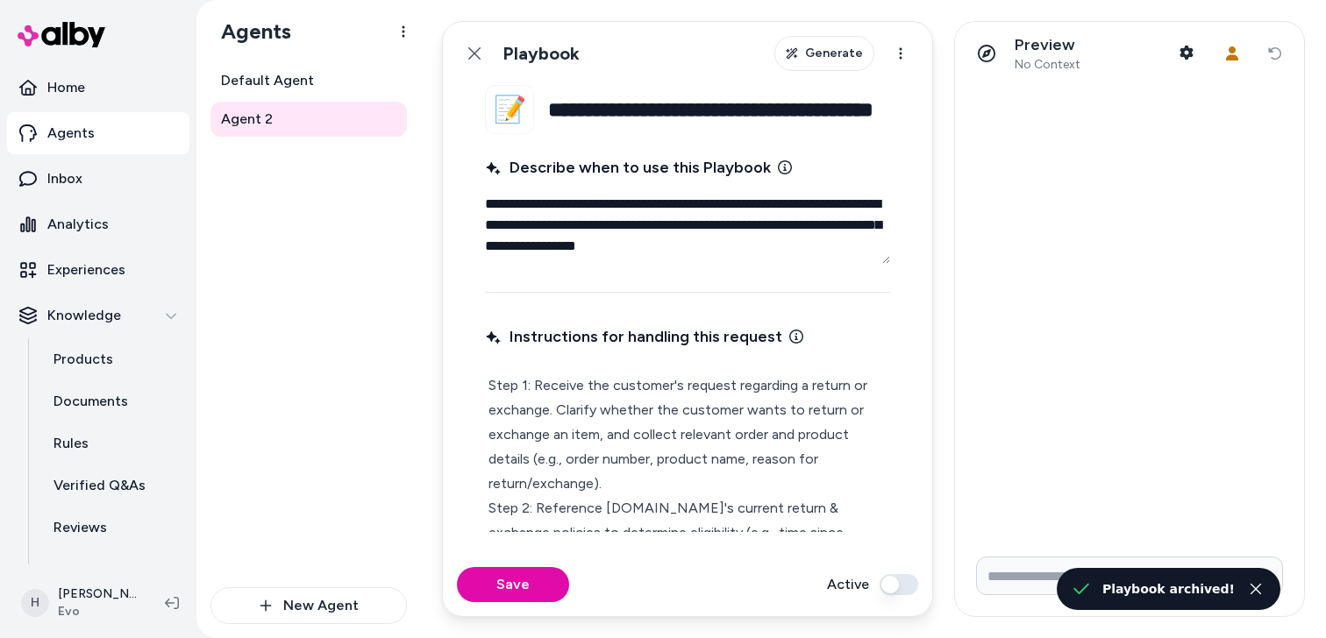
type textarea "*"
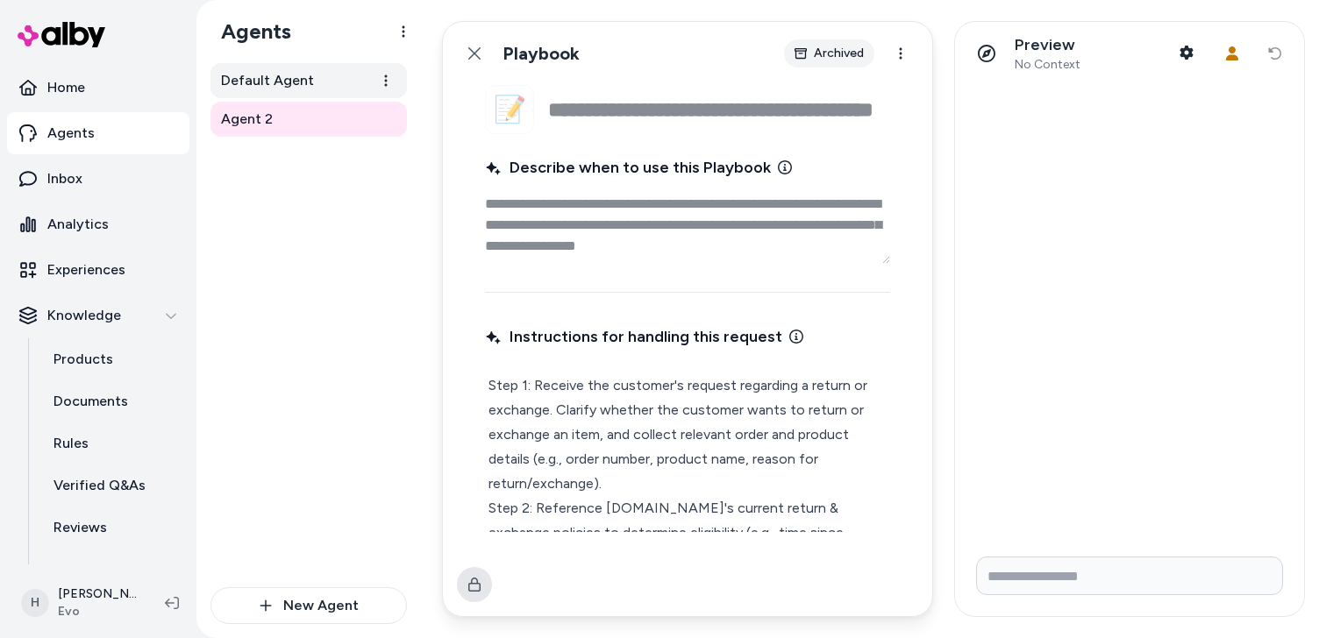
click at [316, 81] on link "Default Agent" at bounding box center [308, 80] width 196 height 35
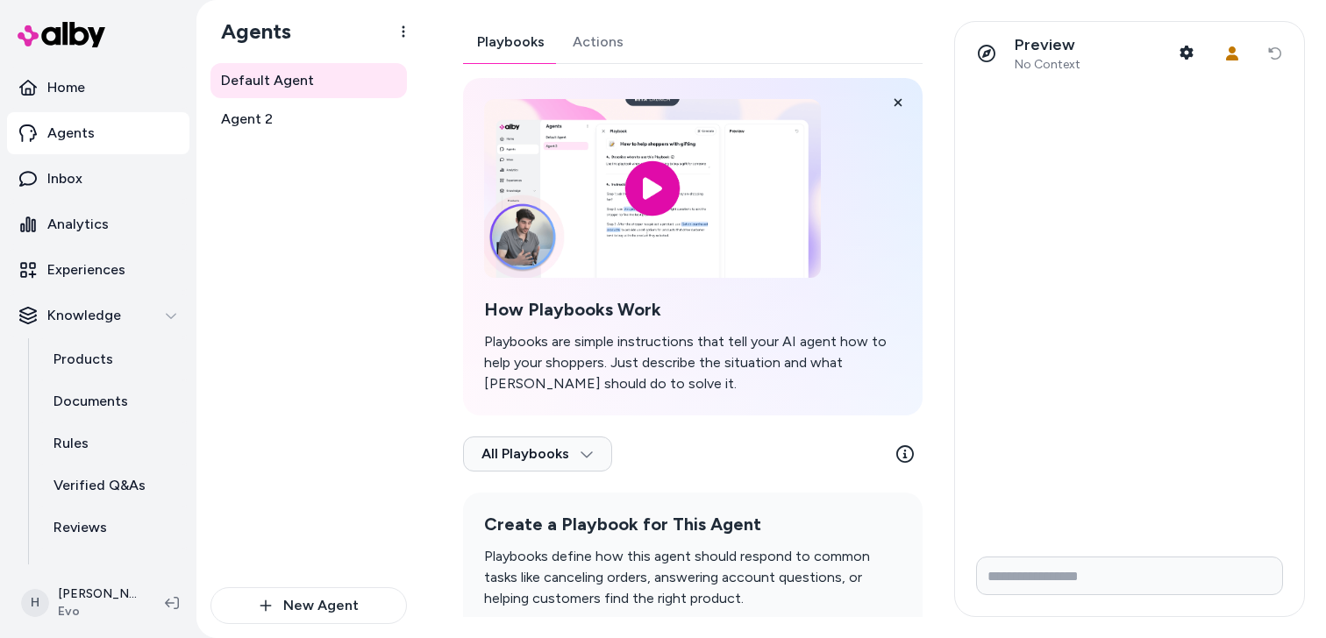
click at [614, 46] on div "Playbooks Actions How Playbooks Work Playbooks are simple instructions that tel…" at bounding box center [693, 354] width 460 height 666
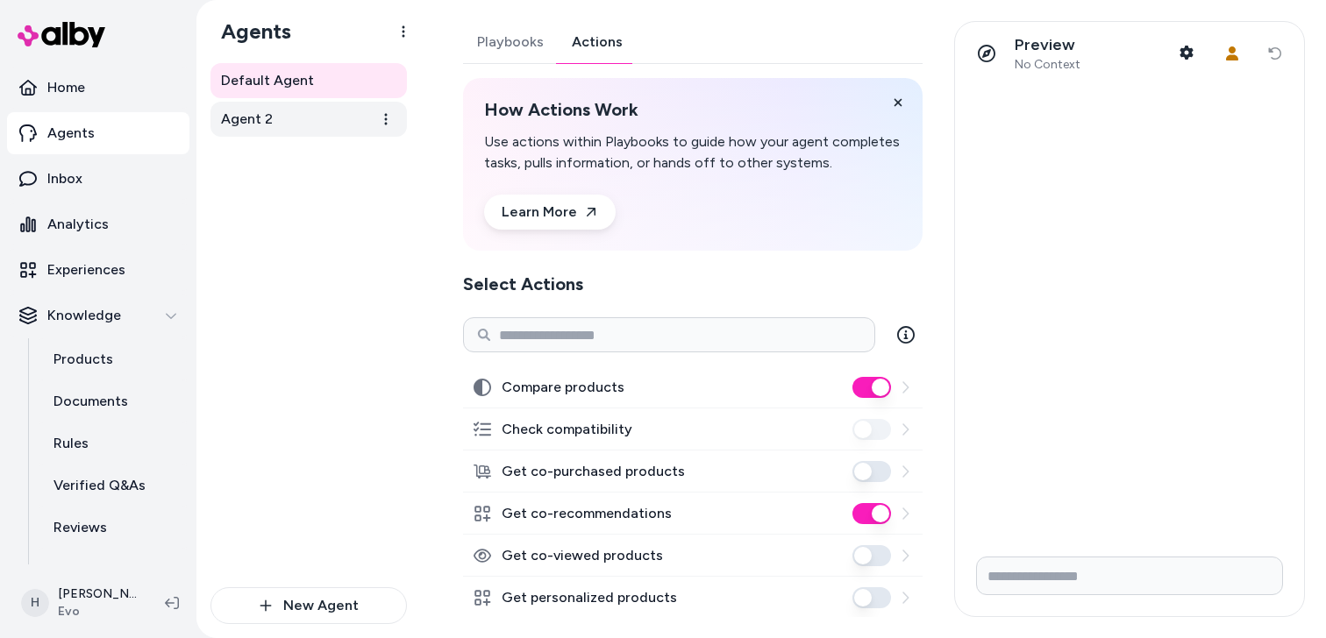
click at [288, 102] on link "Agent 2" at bounding box center [308, 119] width 196 height 35
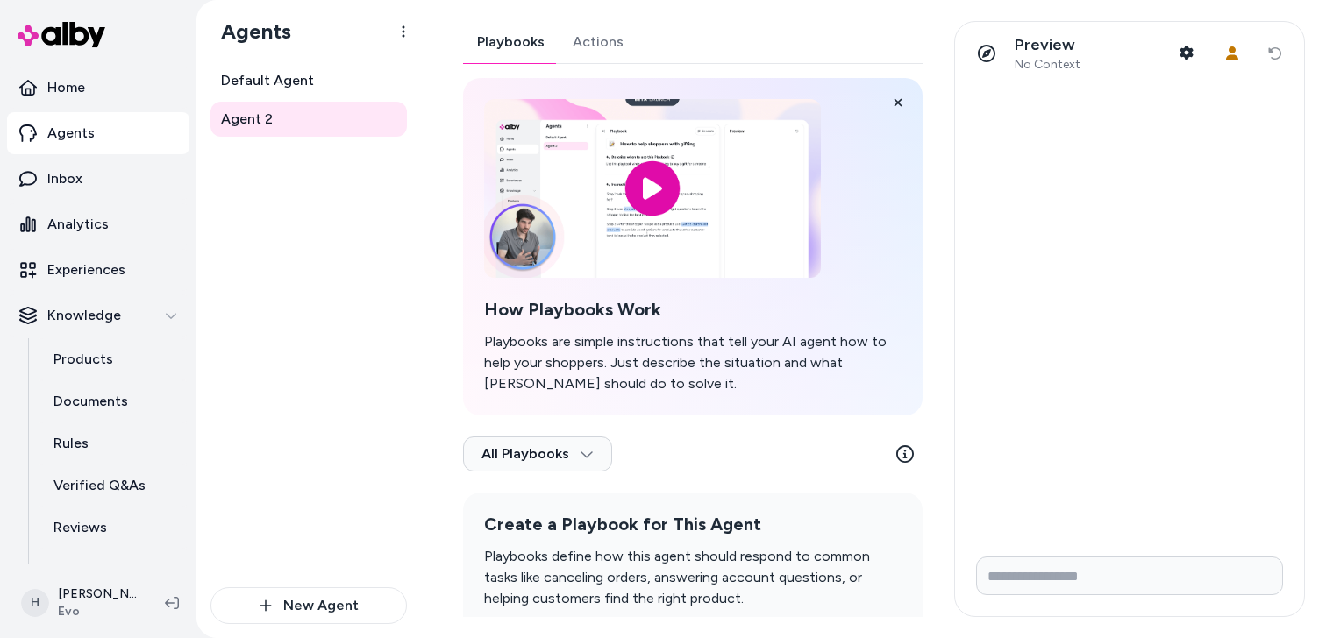
click at [357, 248] on div "Default Agent Agent 2" at bounding box center [308, 325] width 196 height 524
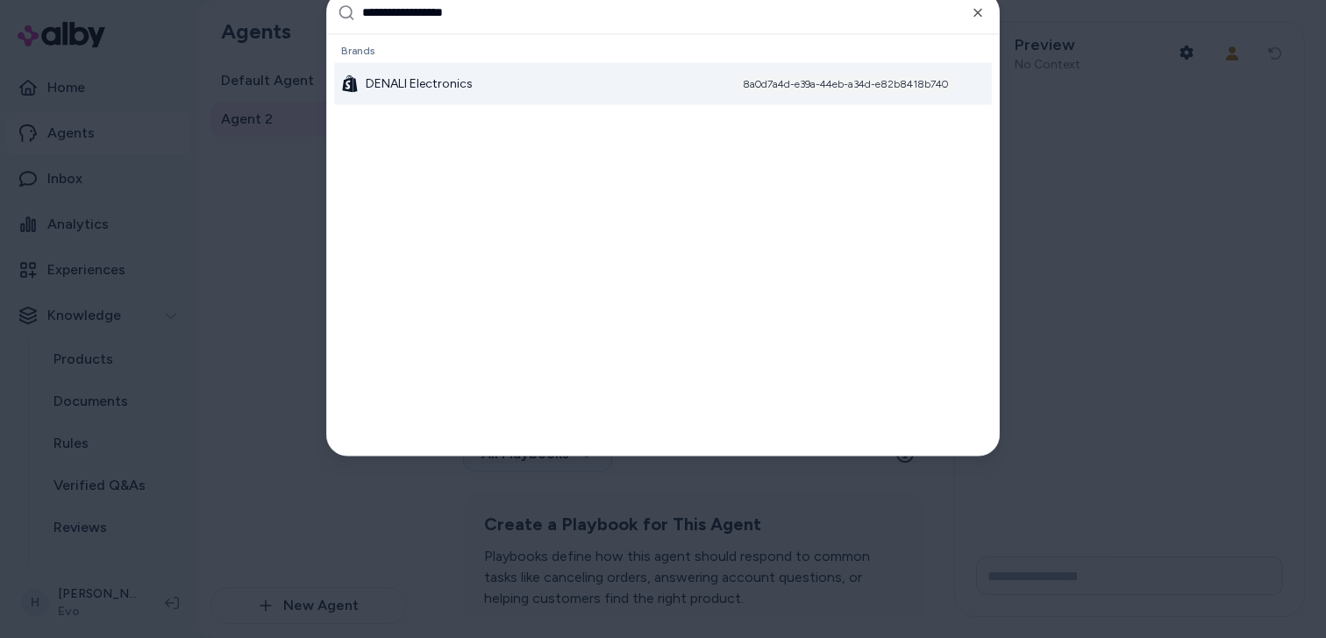
type input "**********"
click at [461, 84] on span "DENALI Electronics" at bounding box center [419, 84] width 107 height 18
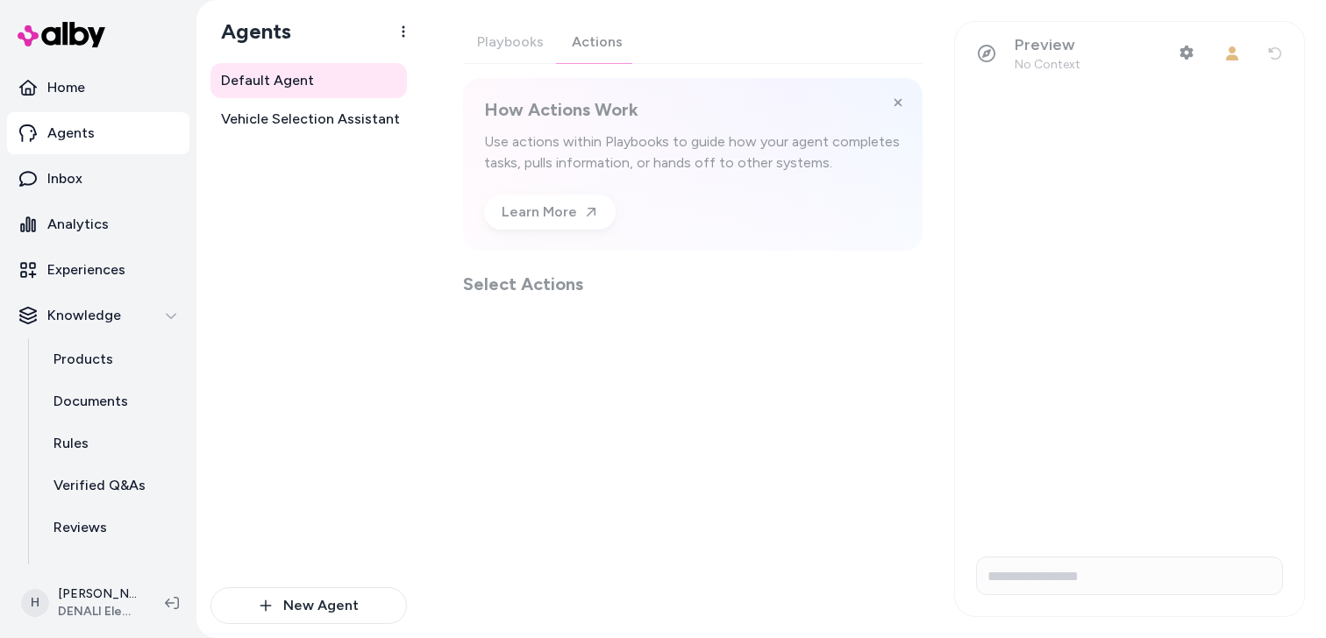
click at [599, 46] on div "Playbooks Actions How Actions Work Use actions within Playbooks to guide how yo…" at bounding box center [693, 158] width 460 height 275
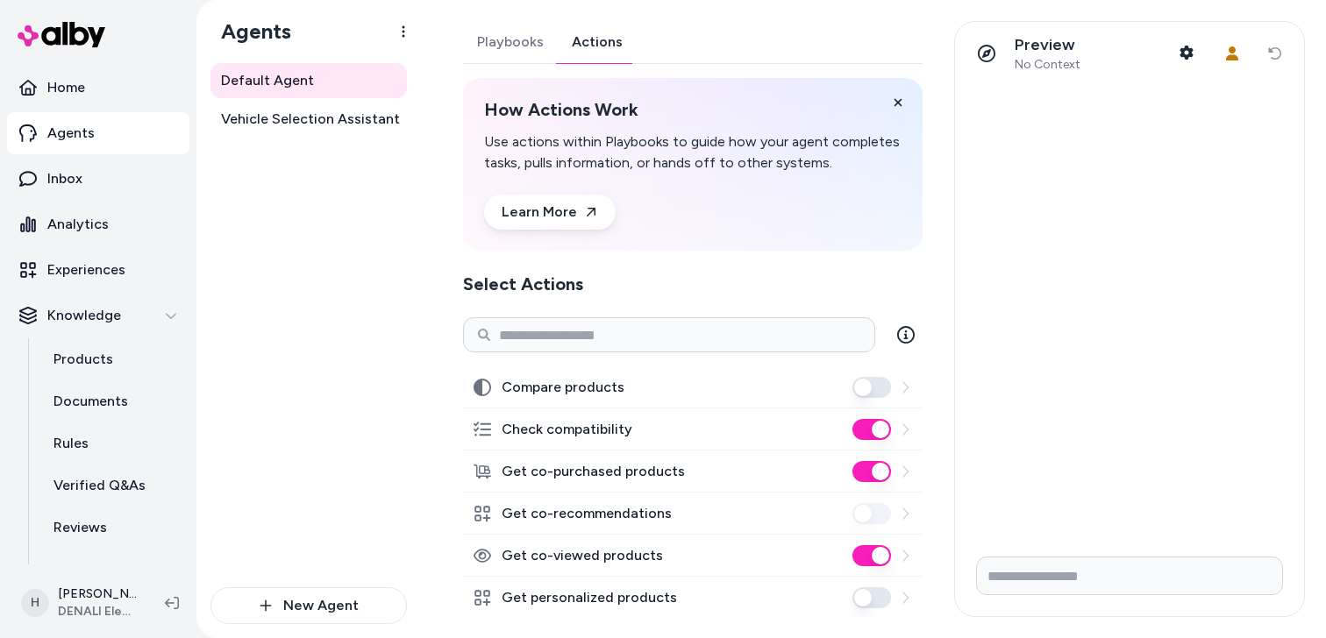
scroll to position [164, 0]
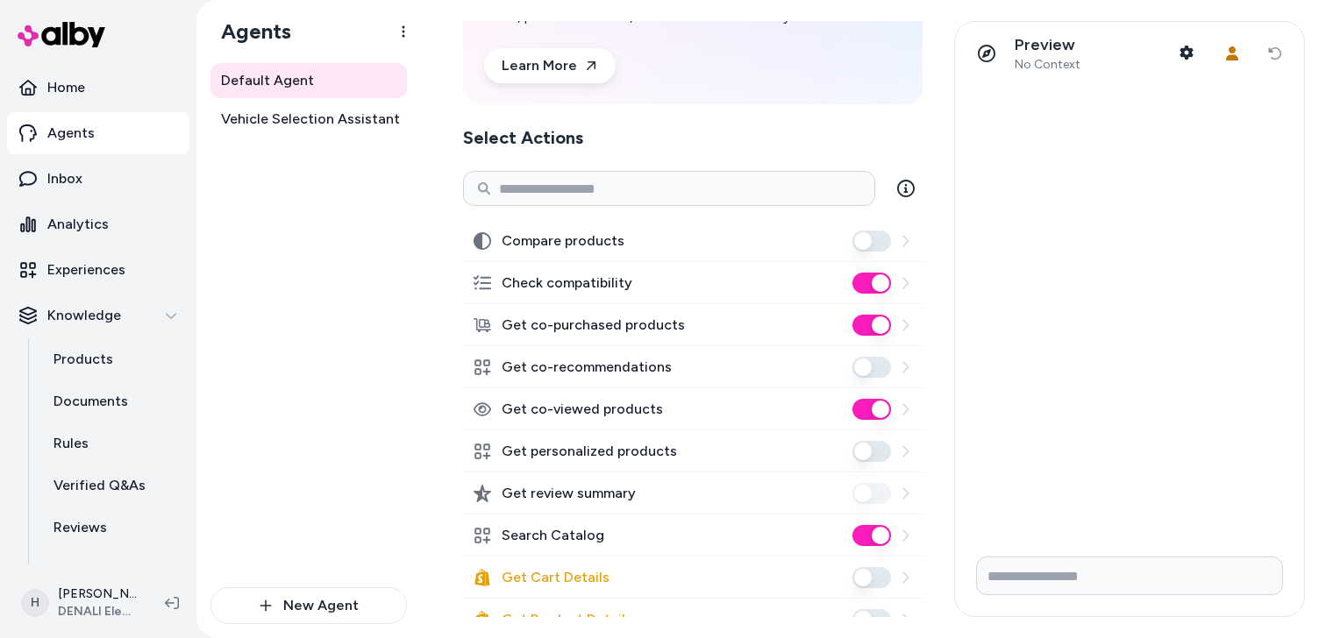
scroll to position [204, 0]
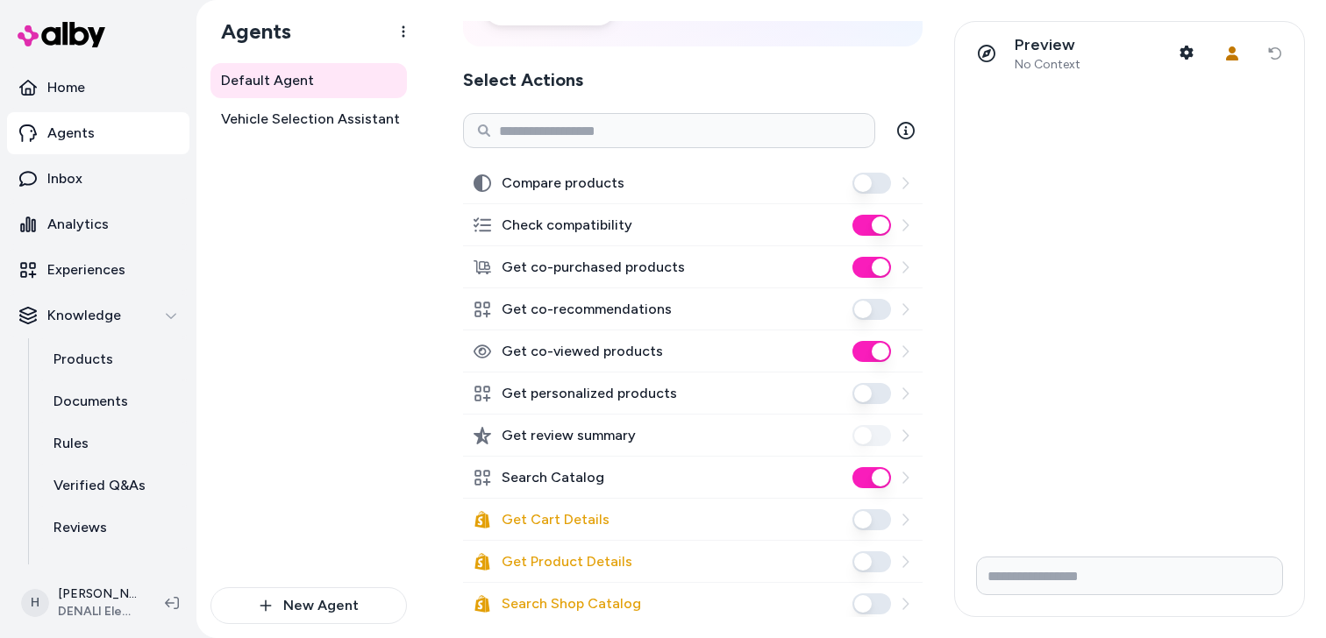
click at [868, 313] on button "Get co-recommendations" at bounding box center [871, 309] width 39 height 21
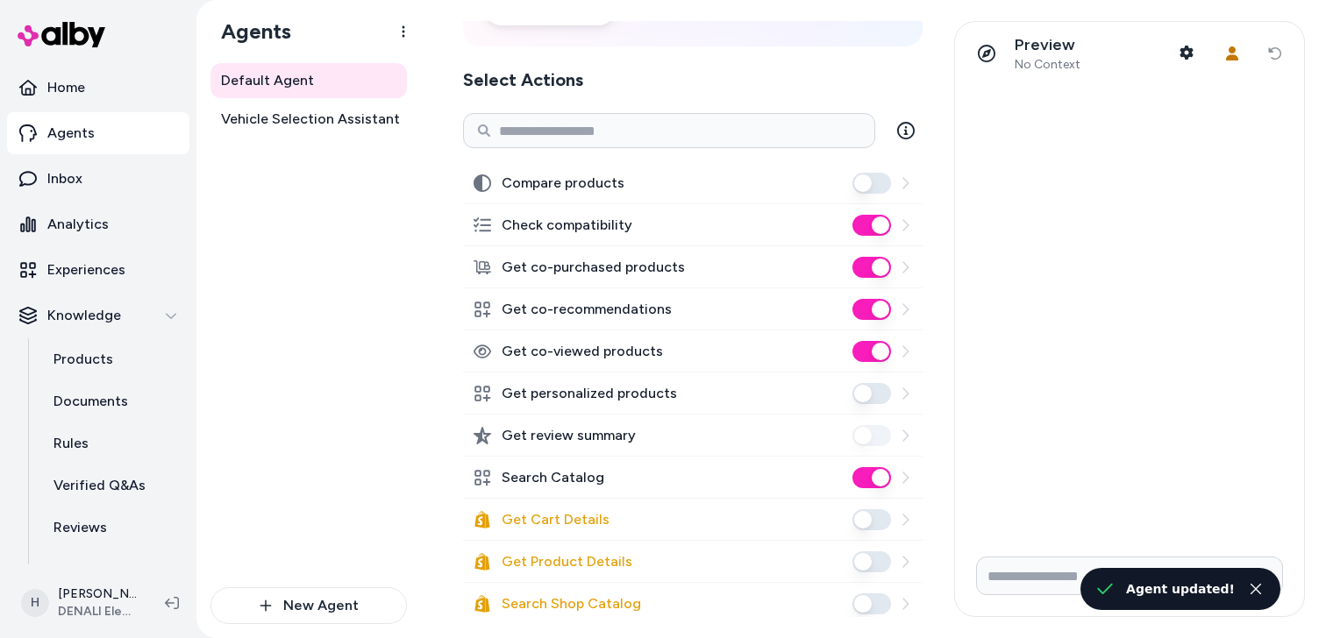
click at [879, 268] on button "Get co-purchased products" at bounding box center [871, 267] width 39 height 21
click at [877, 355] on button "Get co-viewed products" at bounding box center [871, 351] width 39 height 21
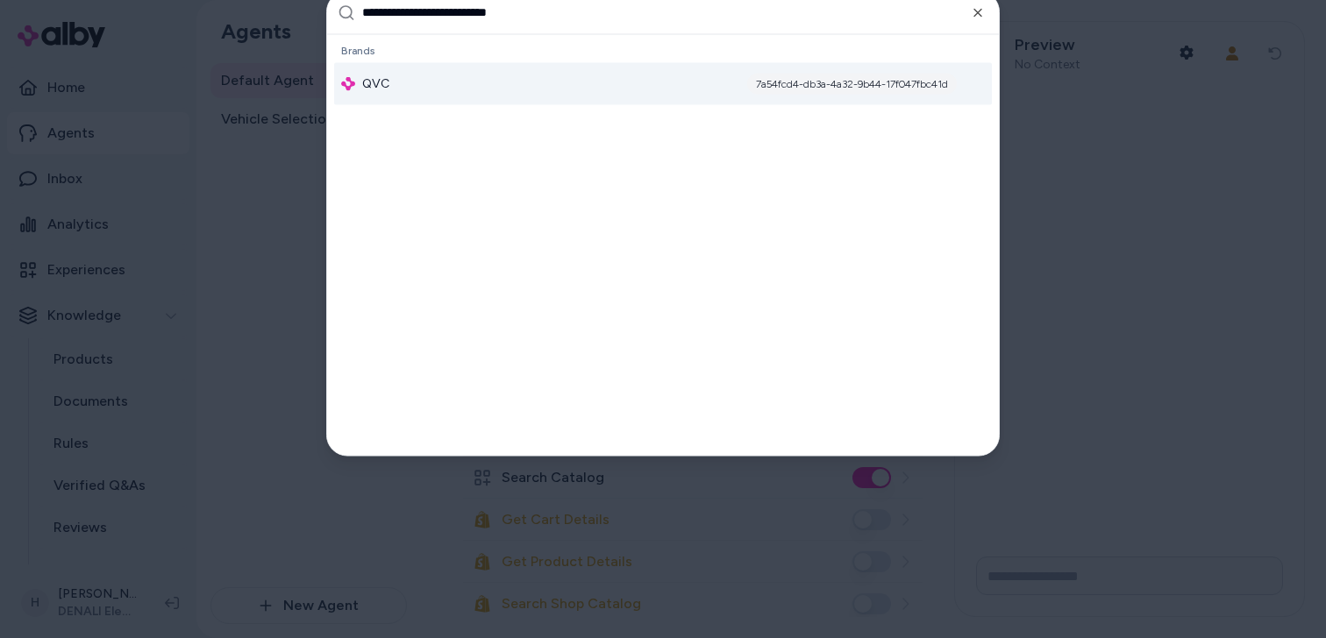
type input "**********"
click at [591, 82] on div "QVC 7a54fcd4-db3a-4a32-9b44-17f047fbc41d" at bounding box center [663, 83] width 658 height 42
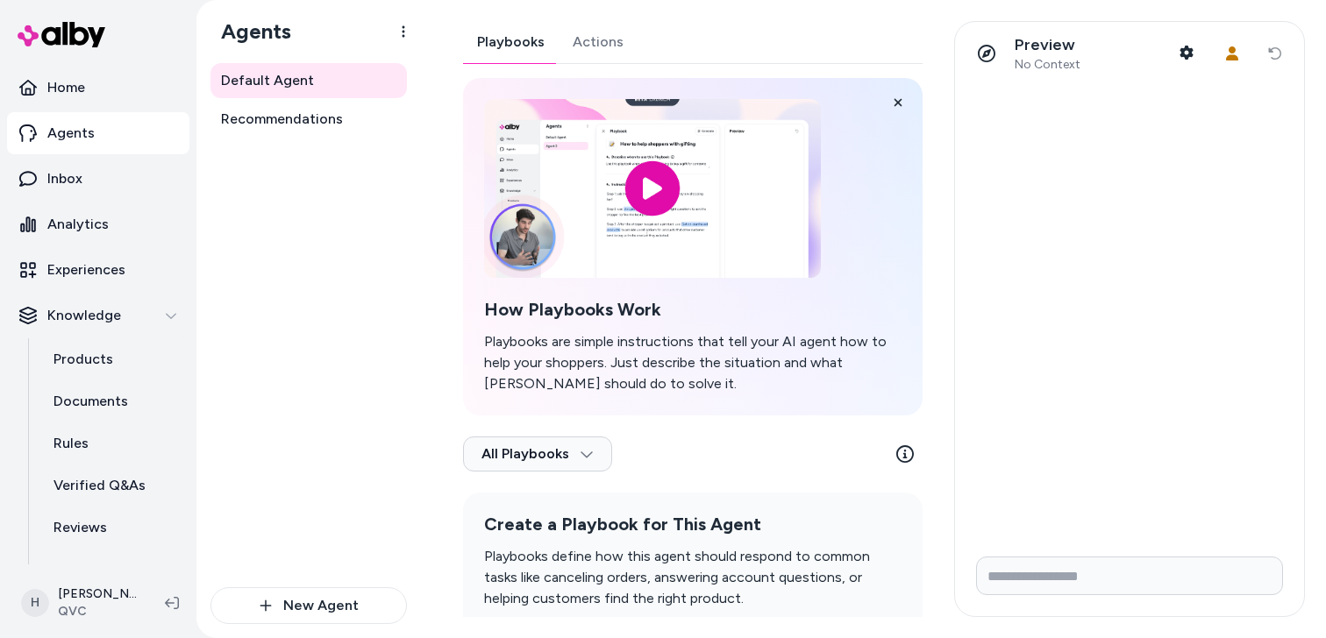
click at [615, 46] on div "Playbooks Actions How Playbooks Work Playbooks are simple instructions that tel…" at bounding box center [693, 354] width 460 height 666
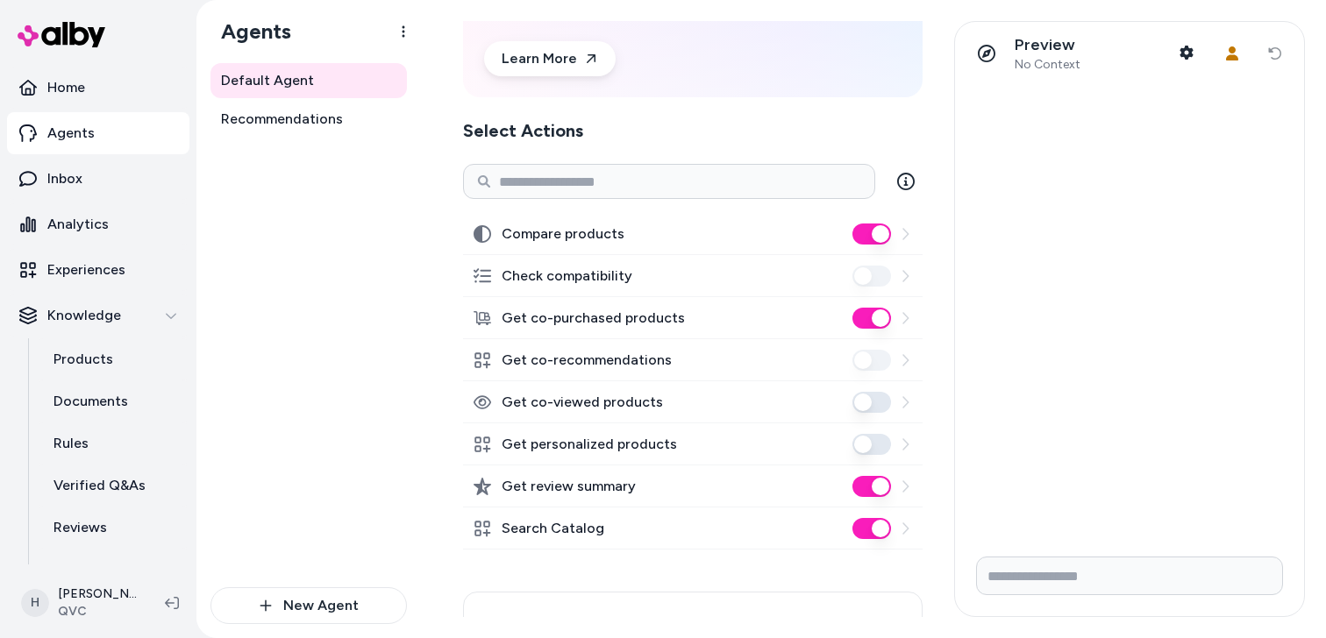
scroll to position [168, 0]
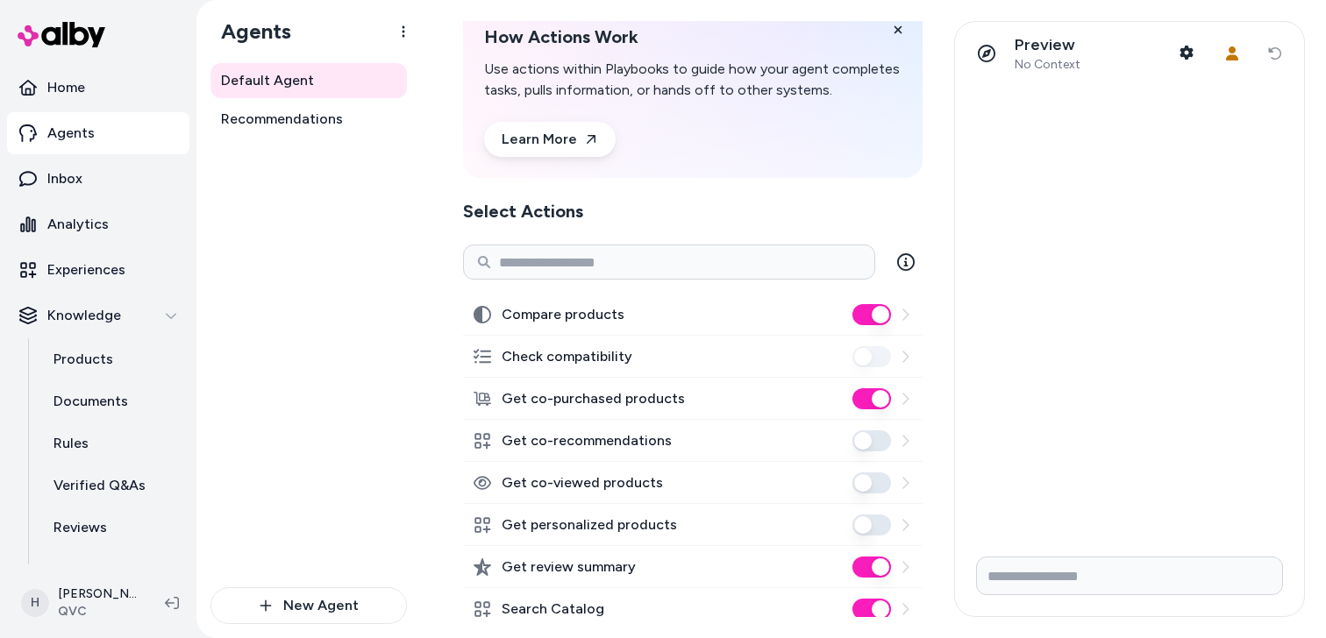
scroll to position [90, 0]
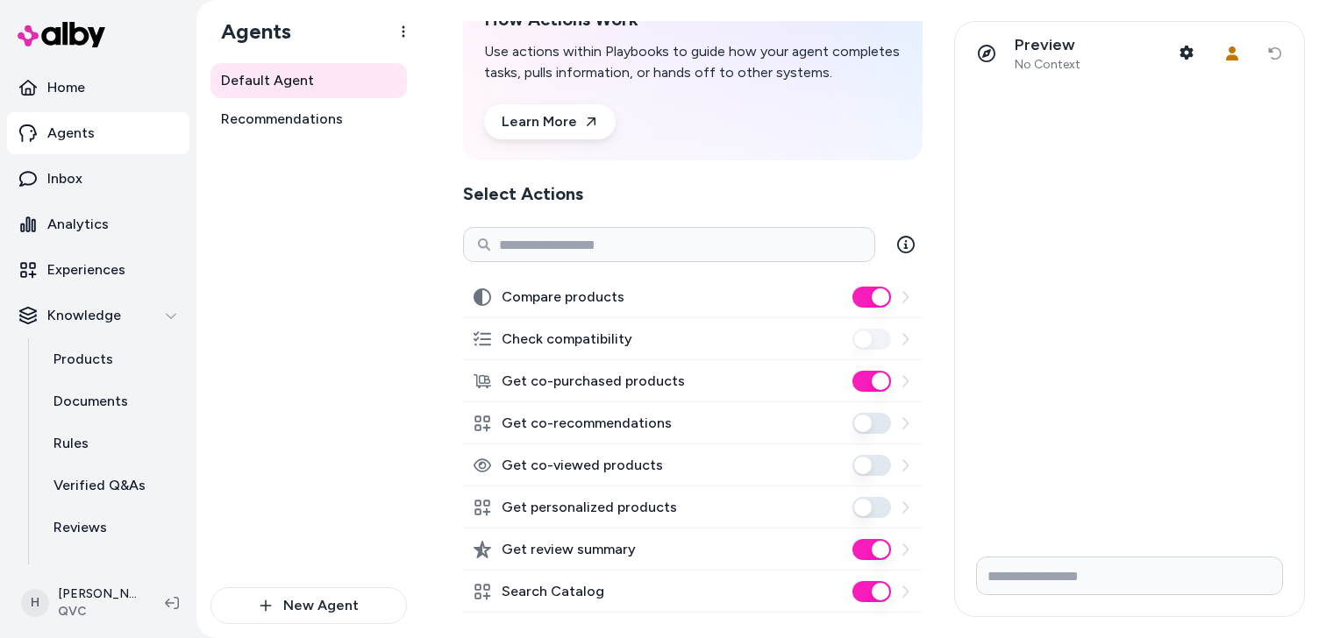
click at [866, 428] on button "Get co-recommendations" at bounding box center [871, 423] width 39 height 21
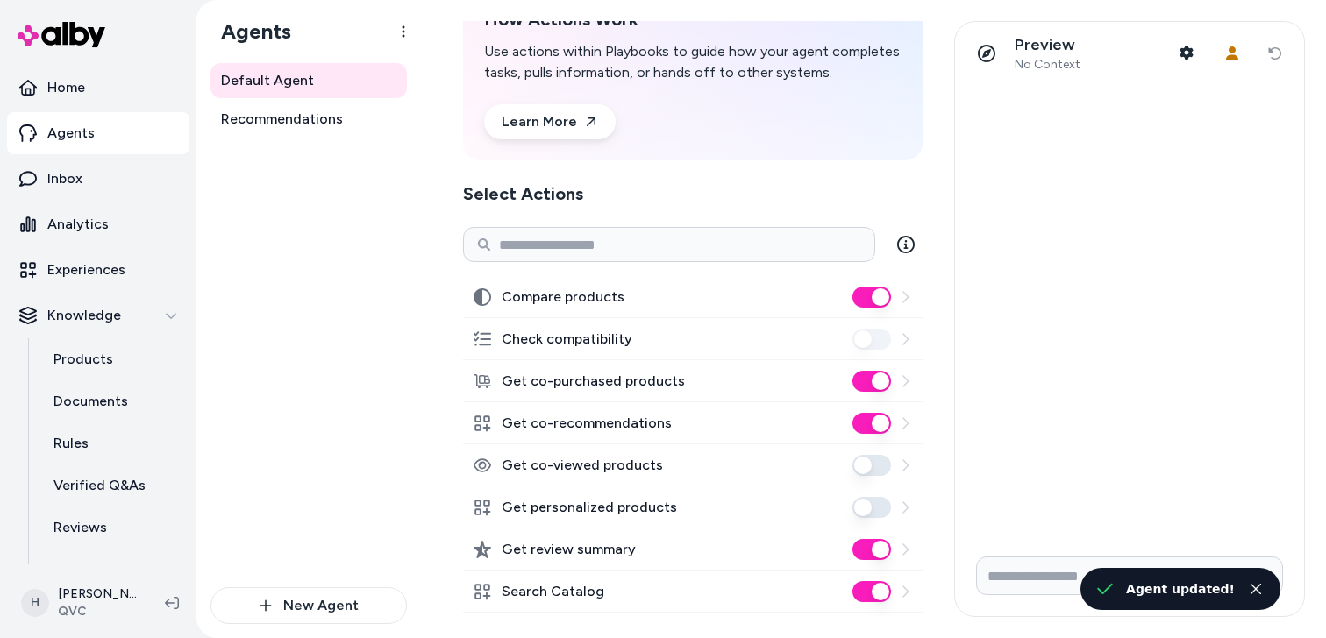
click at [877, 379] on button "Get co-purchased products" at bounding box center [871, 381] width 39 height 21
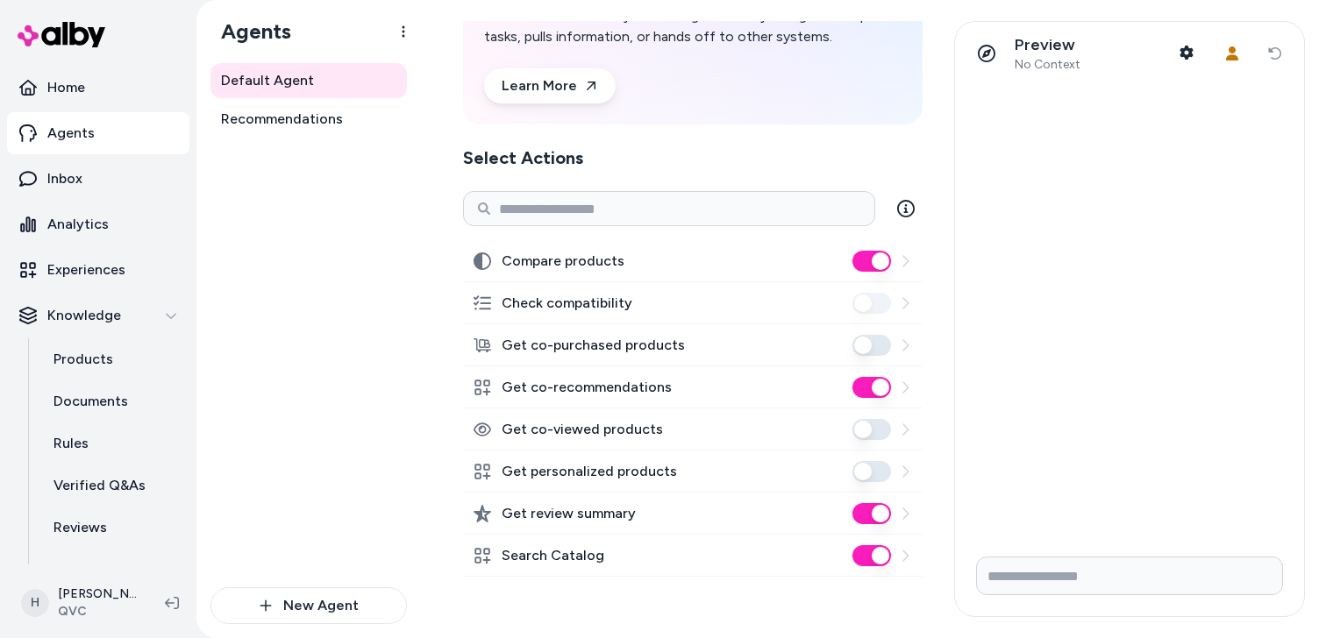
scroll to position [146, 0]
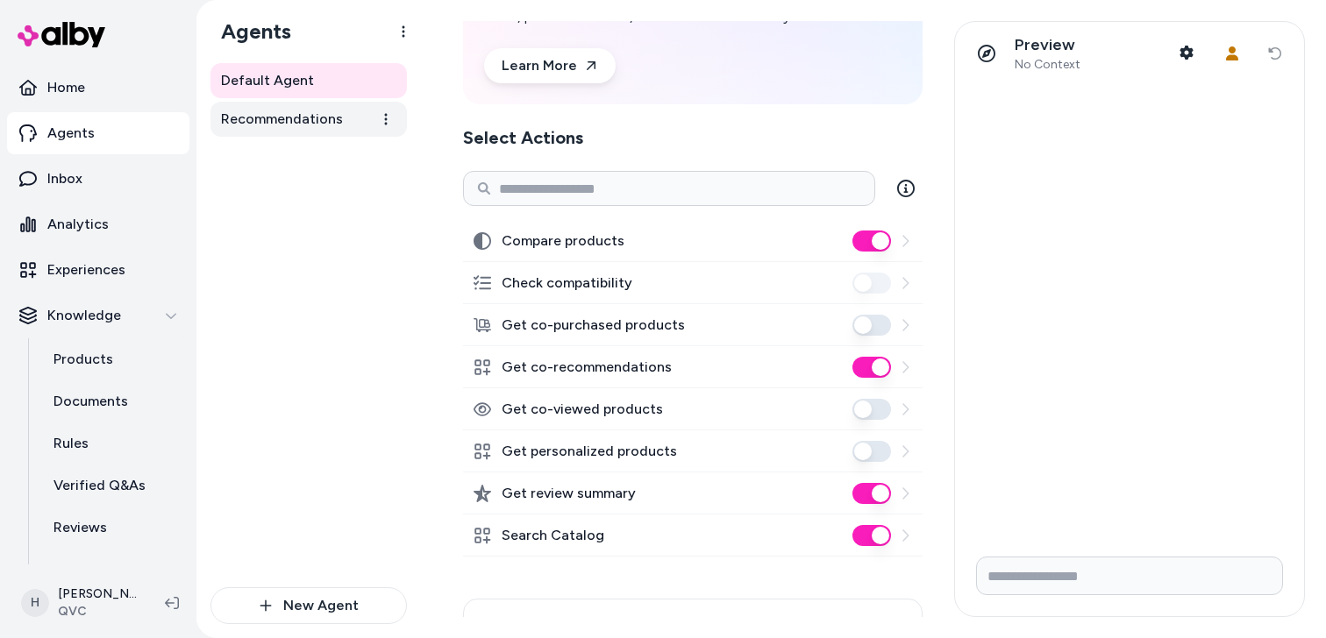
click at [296, 113] on span "Recommendations" at bounding box center [282, 119] width 122 height 21
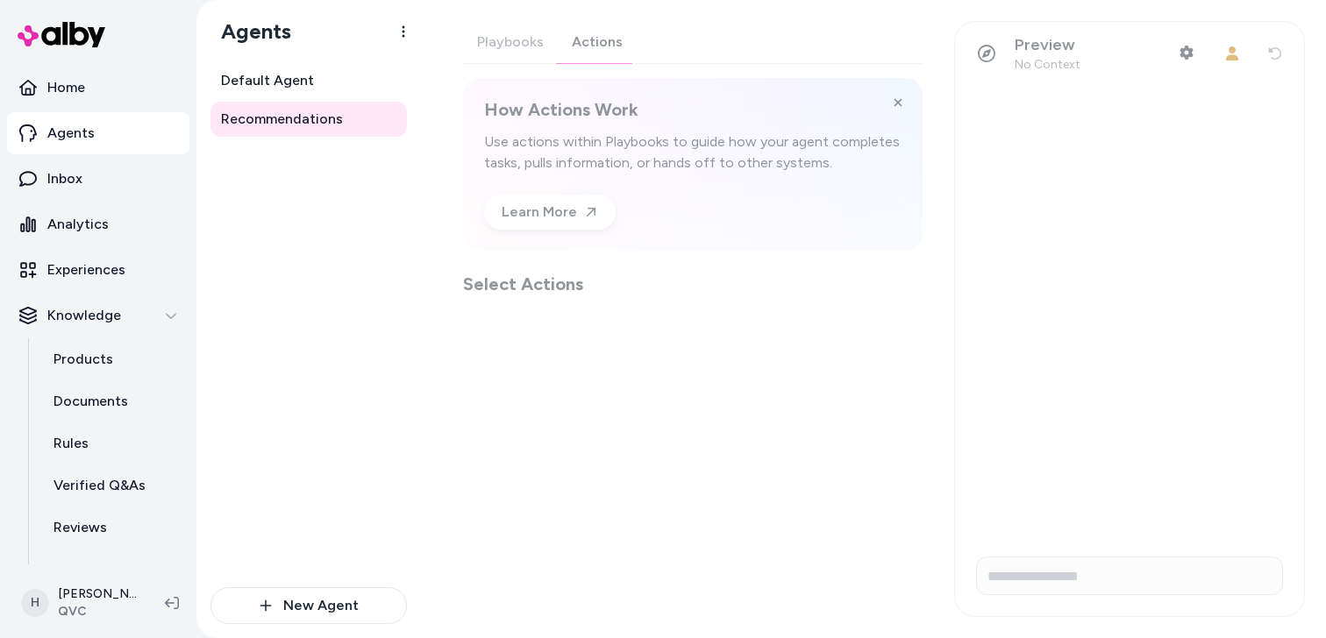
click at [597, 46] on div "Playbooks Actions How Actions Work Use actions within Playbooks to guide how yo…" at bounding box center [693, 158] width 460 height 275
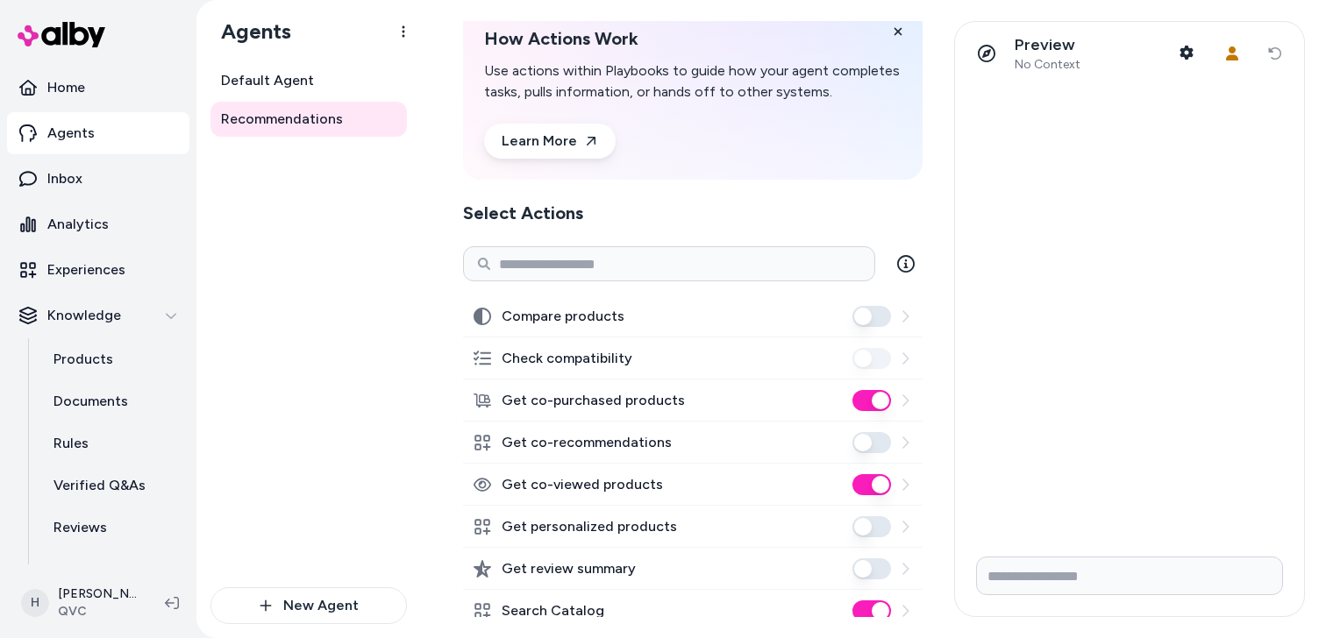
scroll to position [173, 0]
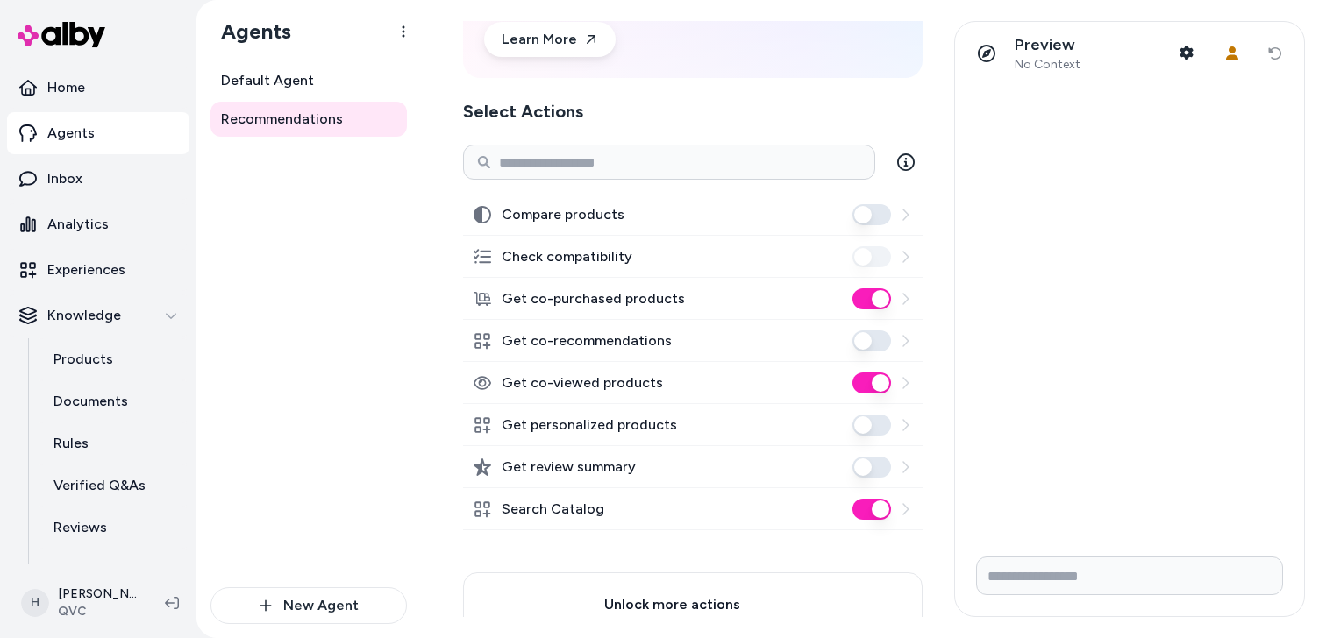
click at [870, 343] on button "Get co-recommendations" at bounding box center [871, 341] width 39 height 21
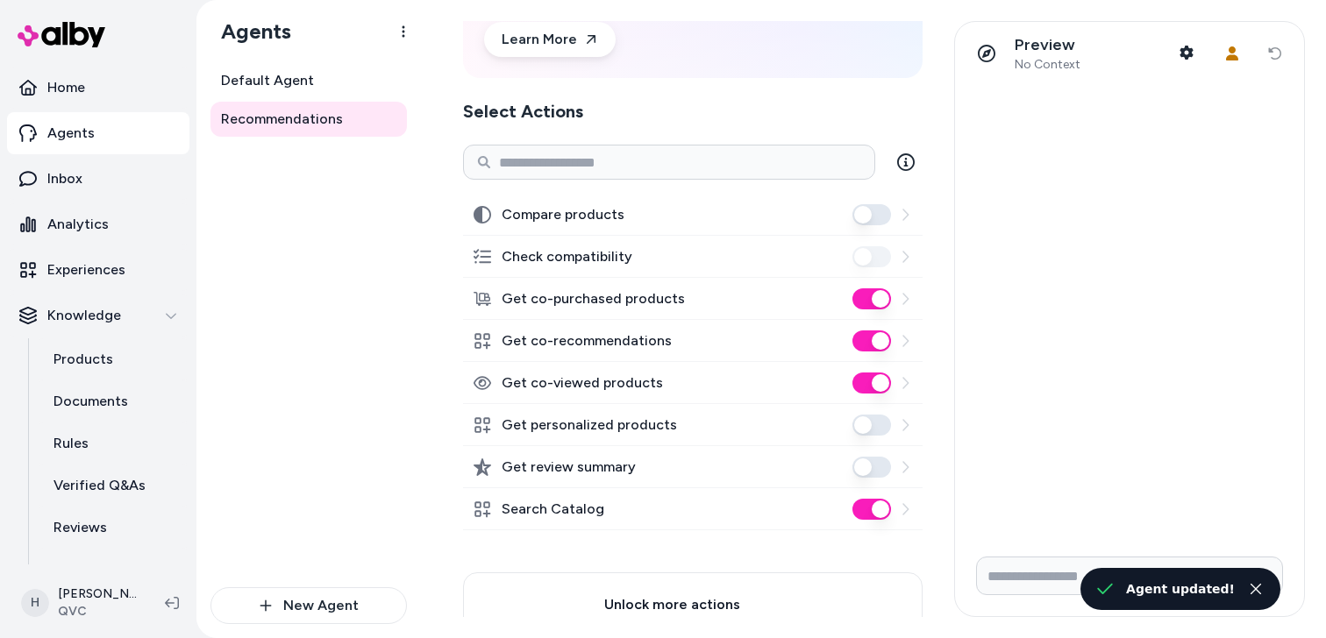
click at [876, 300] on button "Get co-purchased products" at bounding box center [871, 299] width 39 height 21
click at [876, 385] on button "Get co-viewed products" at bounding box center [871, 383] width 39 height 21
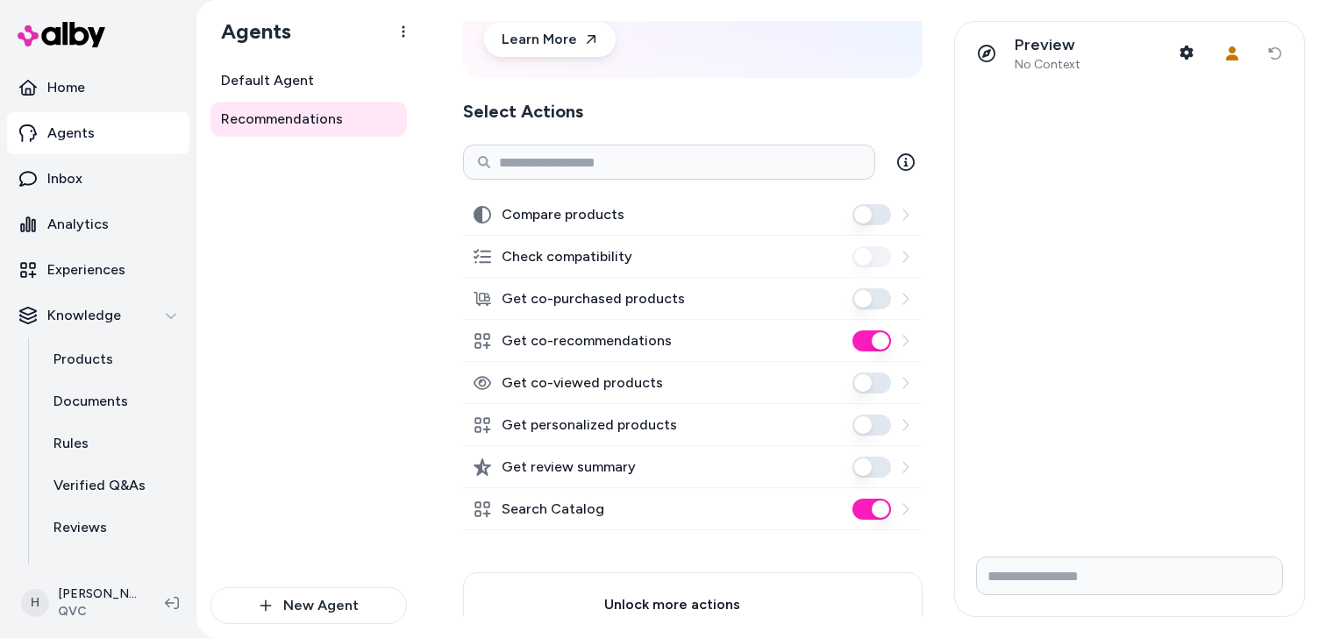
click at [688, 107] on h2 "Select Actions" at bounding box center [693, 111] width 460 height 25
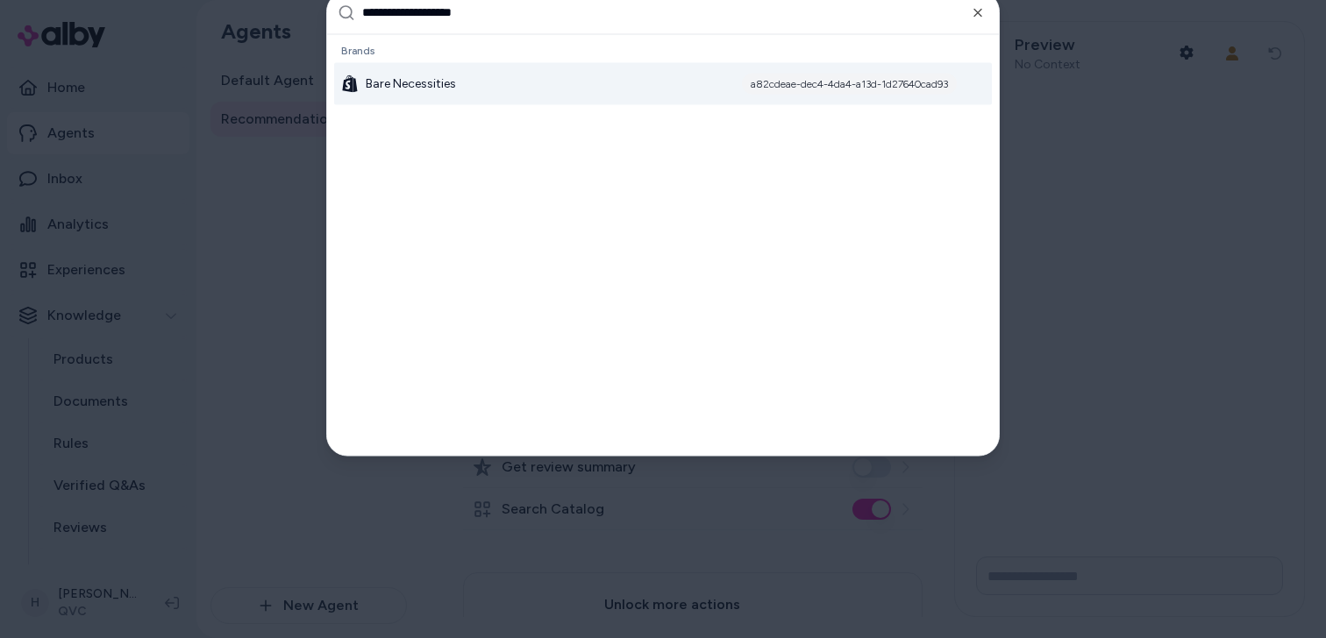
type input "**********"
click at [671, 97] on div "Bare Necessities a82cdeae-dec4-4da4-a13d-1d27640cad93" at bounding box center [663, 83] width 658 height 42
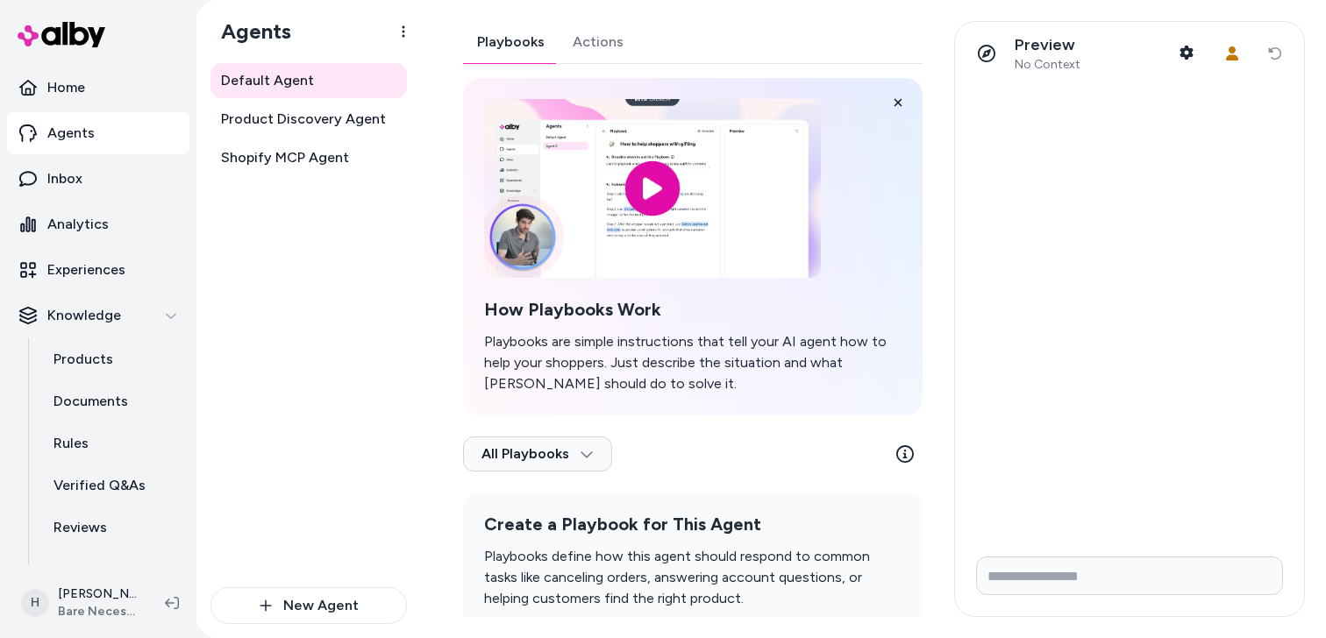
click at [601, 43] on div "Playbooks Actions How Playbooks Work Playbooks are simple instructions that tel…" at bounding box center [693, 354] width 460 height 666
